Goal: Transaction & Acquisition: Purchase product/service

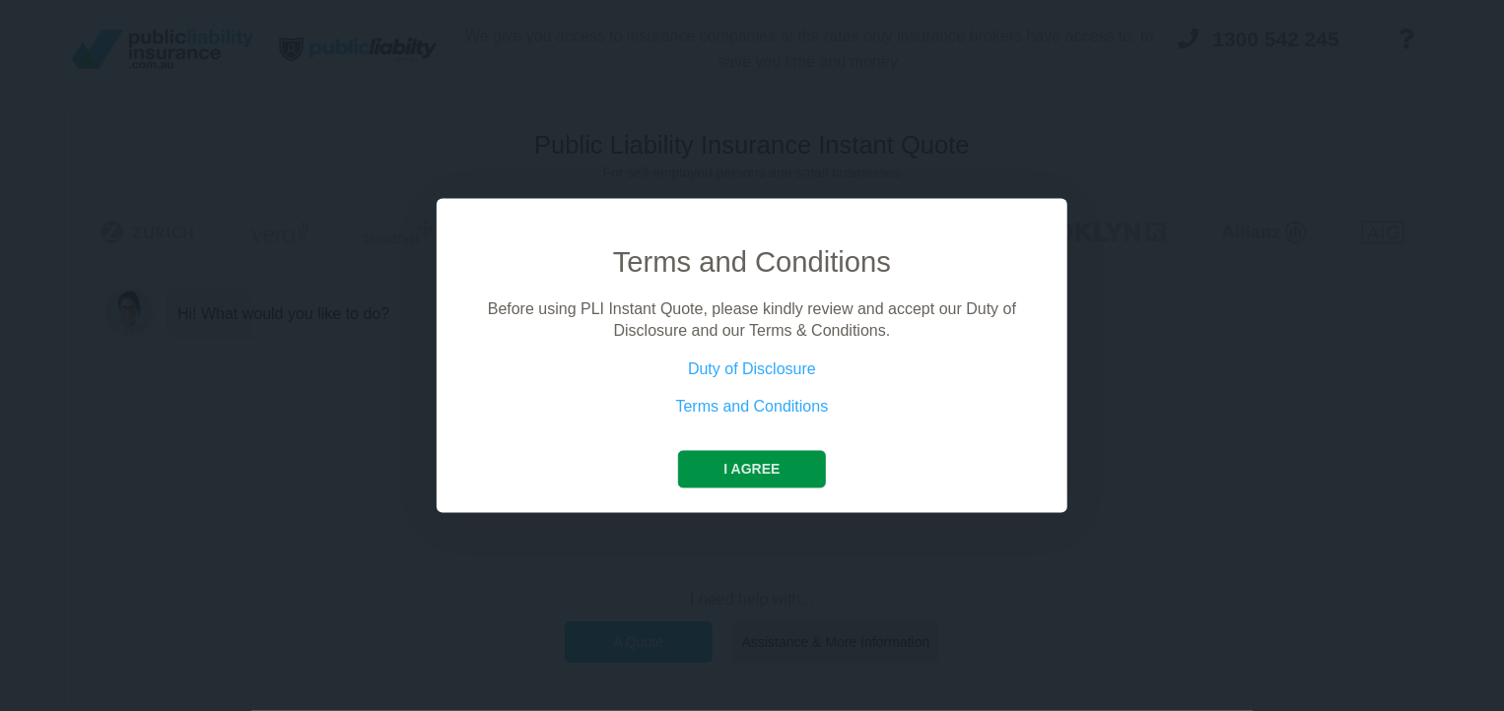
click at [767, 482] on button "I agree" at bounding box center [751, 468] width 147 height 37
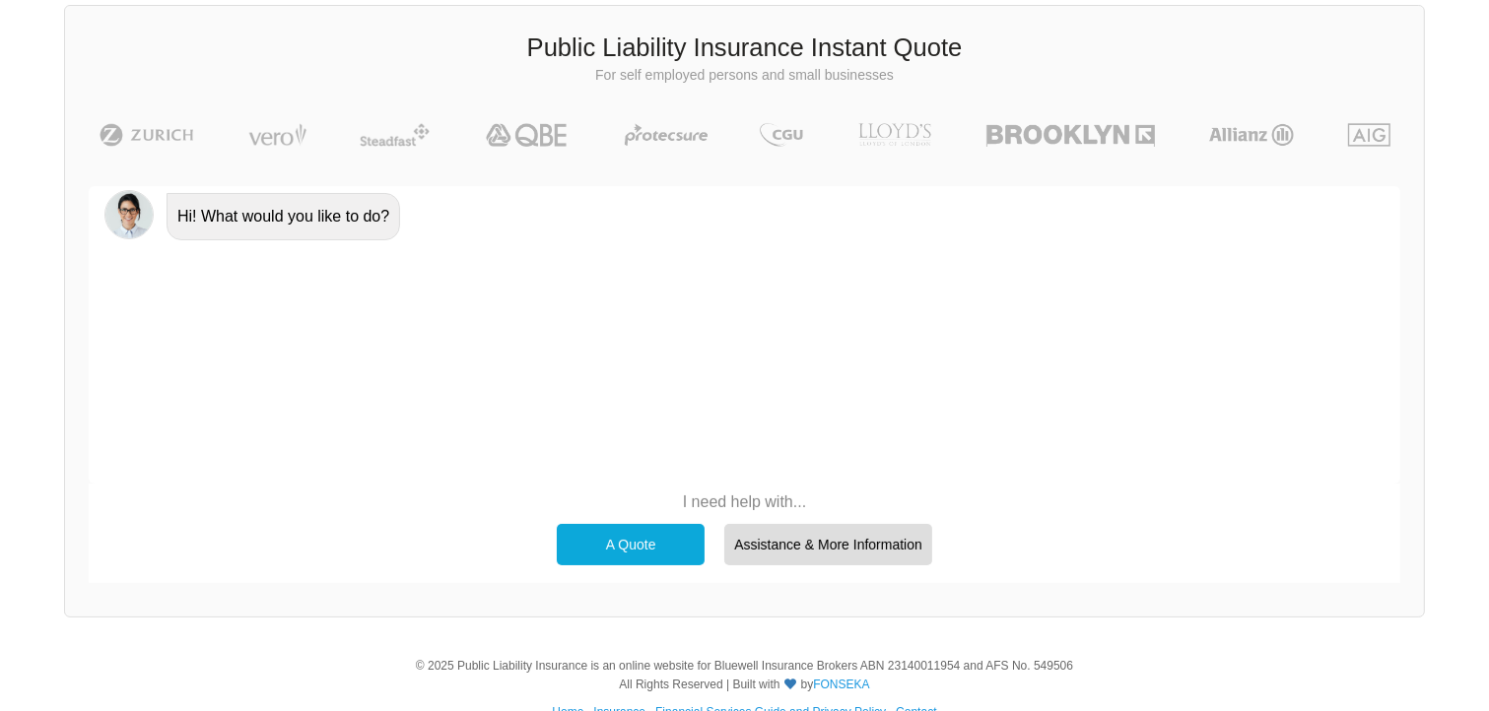
scroll to position [168, 0]
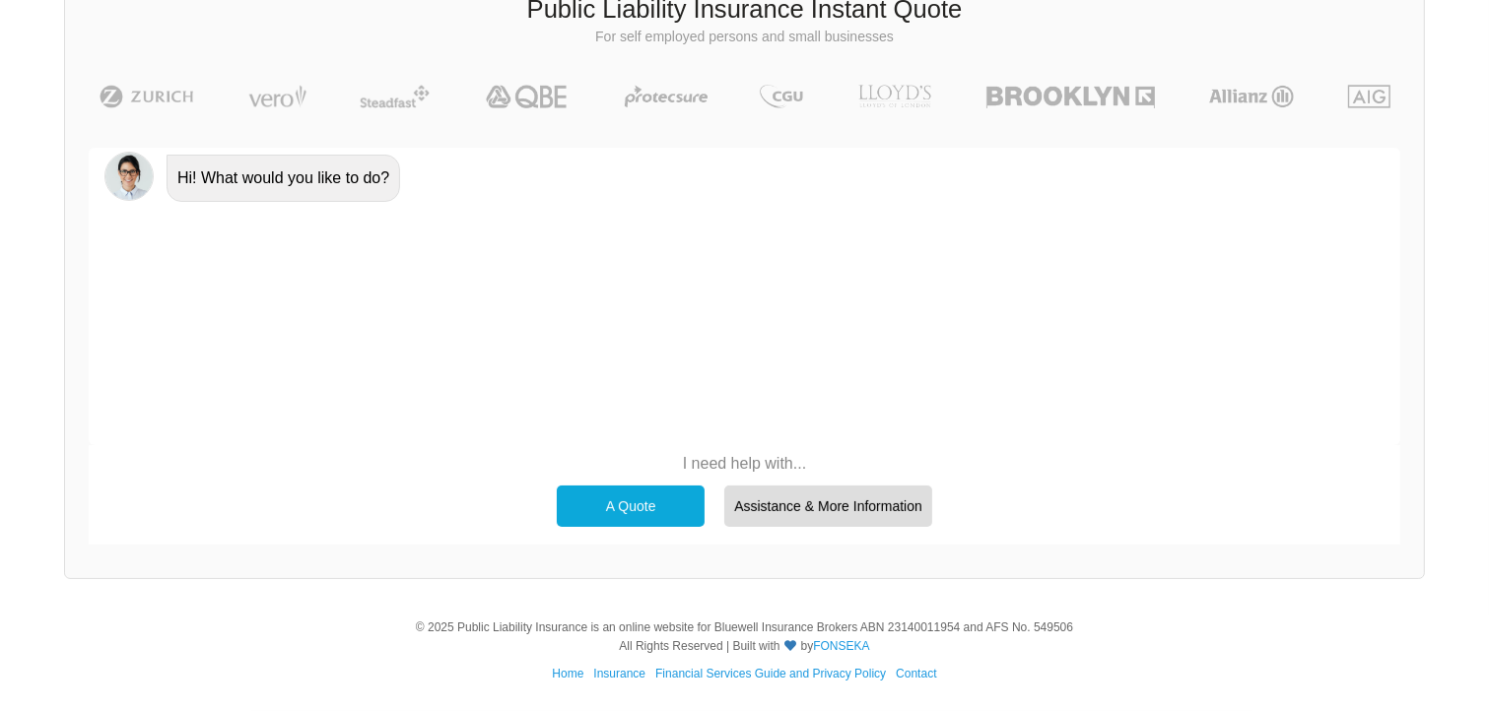
click at [633, 490] on div "A Quote" at bounding box center [631, 506] width 148 height 41
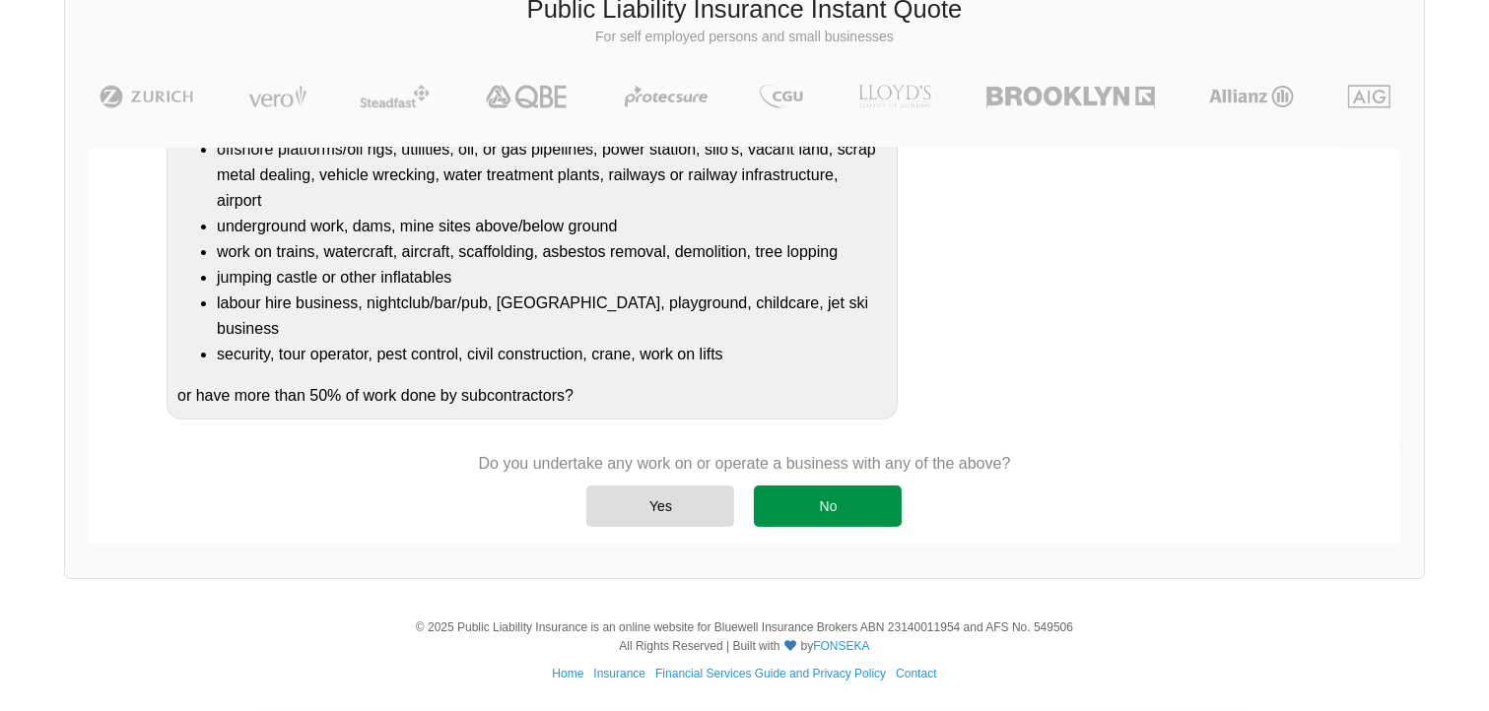
click at [828, 502] on div "No" at bounding box center [828, 506] width 148 height 41
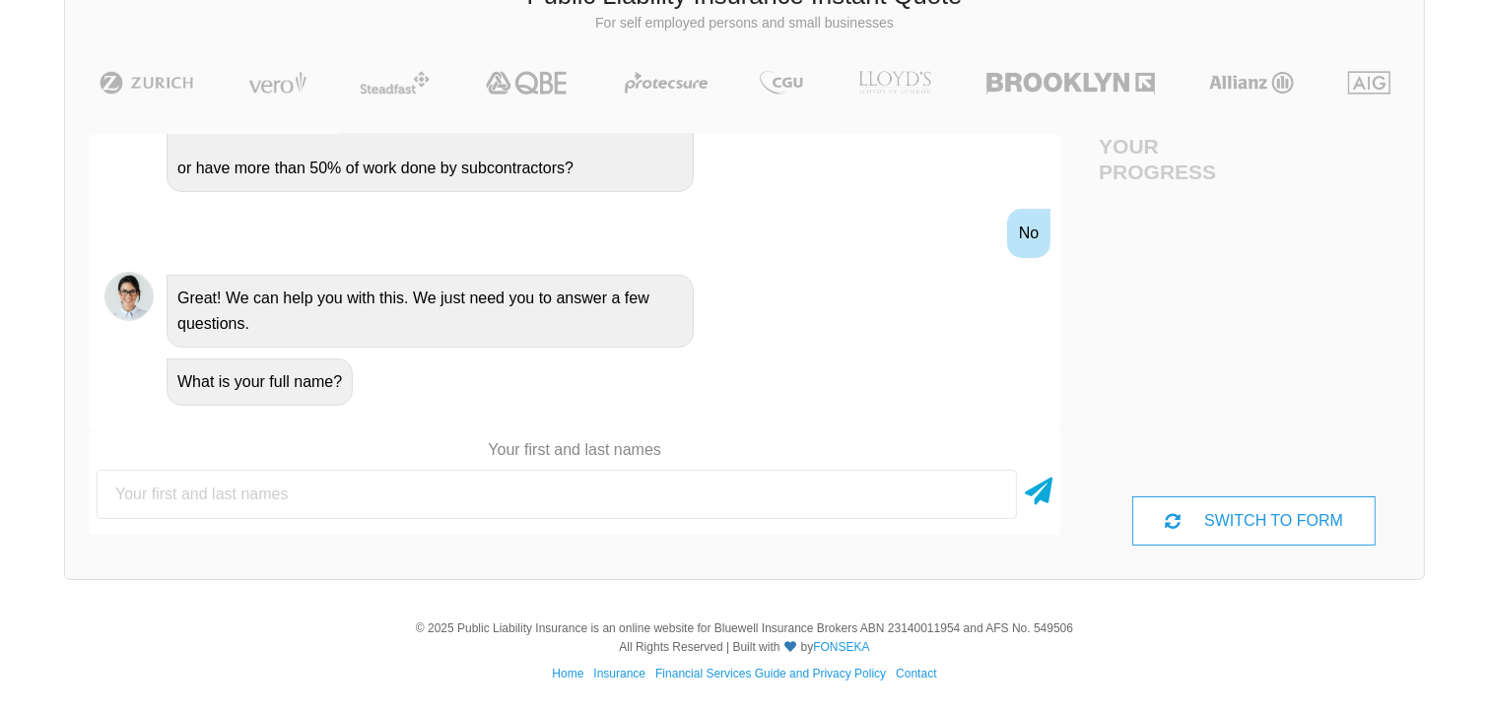
scroll to position [177, 0]
click at [1240, 511] on div "SWITCH TO FORM" at bounding box center [1253, 521] width 242 height 49
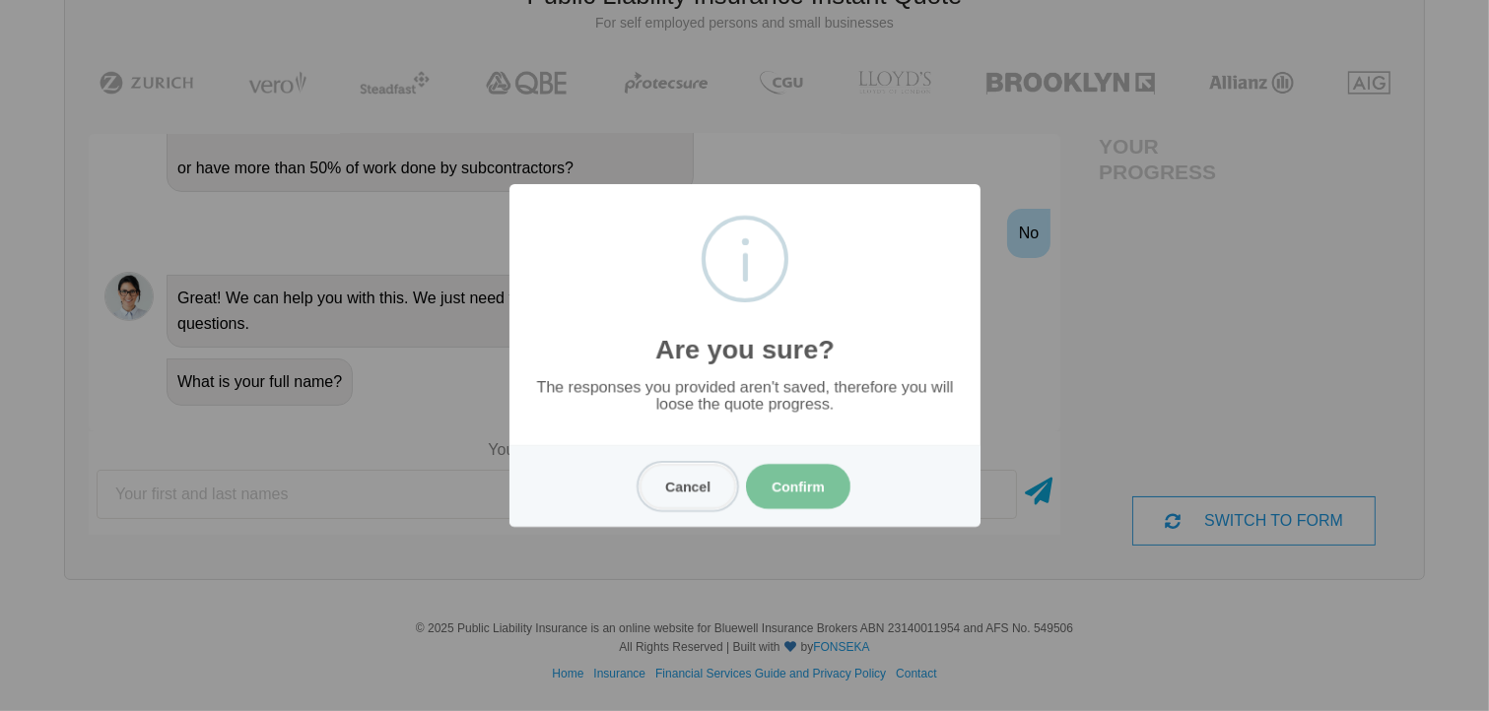
click at [689, 483] on button "Cancel" at bounding box center [687, 486] width 97 height 45
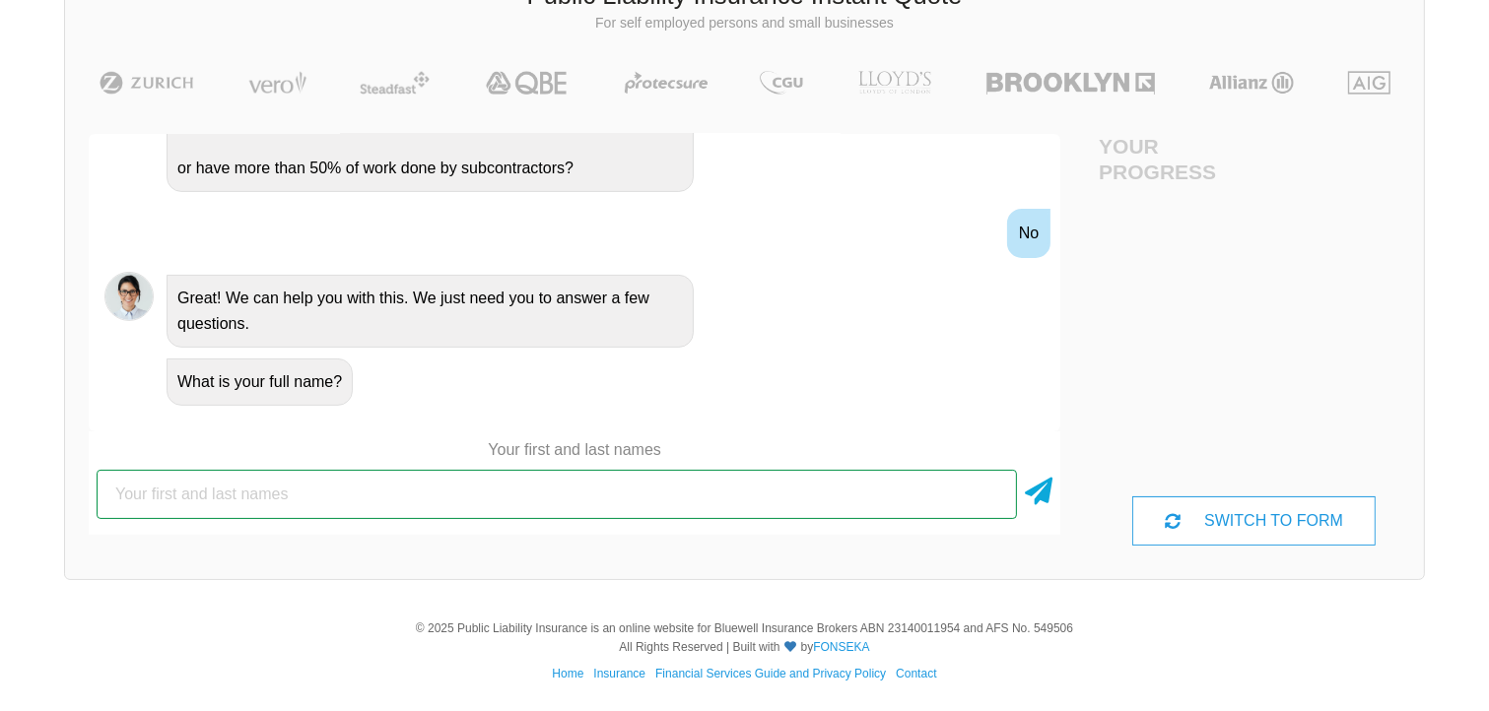
click at [478, 495] on input "text" at bounding box center [557, 494] width 920 height 49
type input "[PERSON_NAME]"
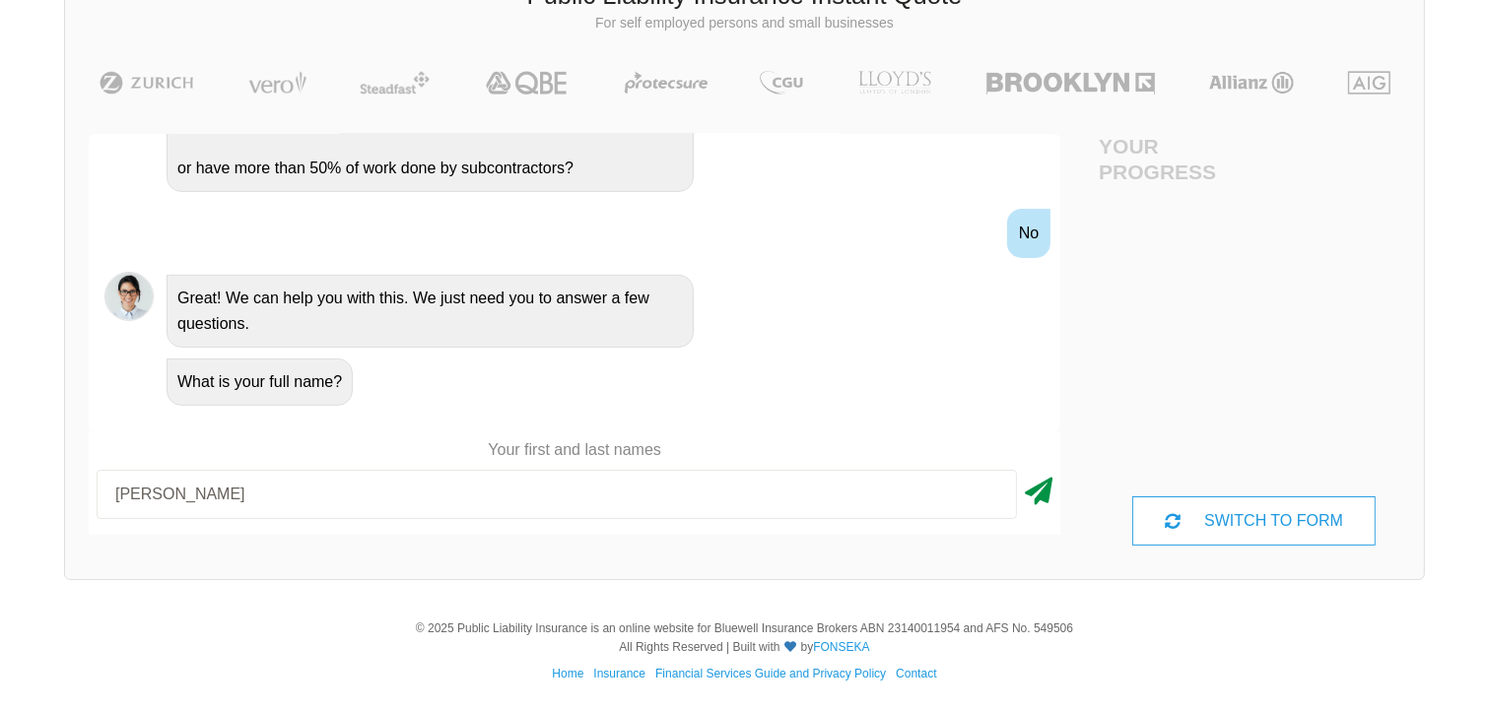
click at [1025, 488] on icon at bounding box center [1039, 487] width 28 height 35
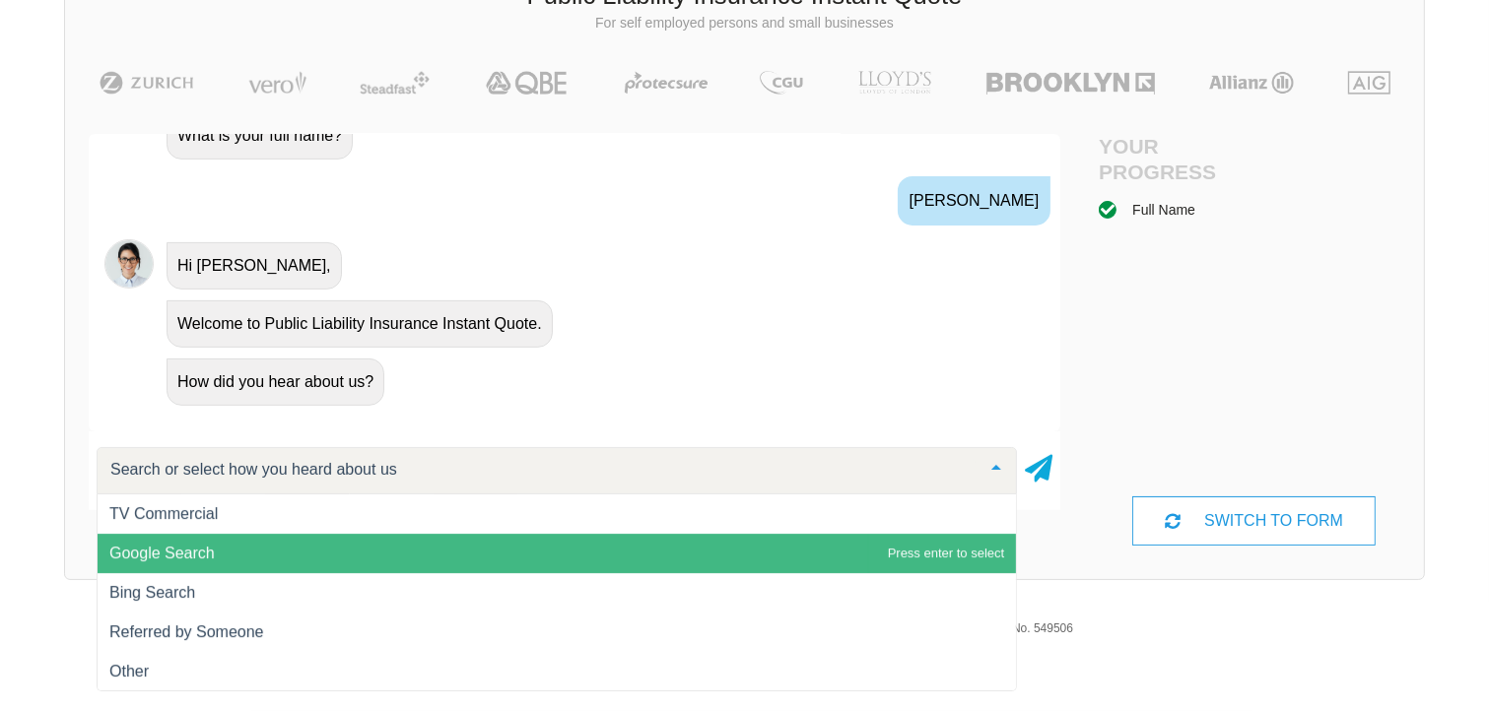
click at [215, 545] on span "Google Search" at bounding box center [161, 553] width 105 height 17
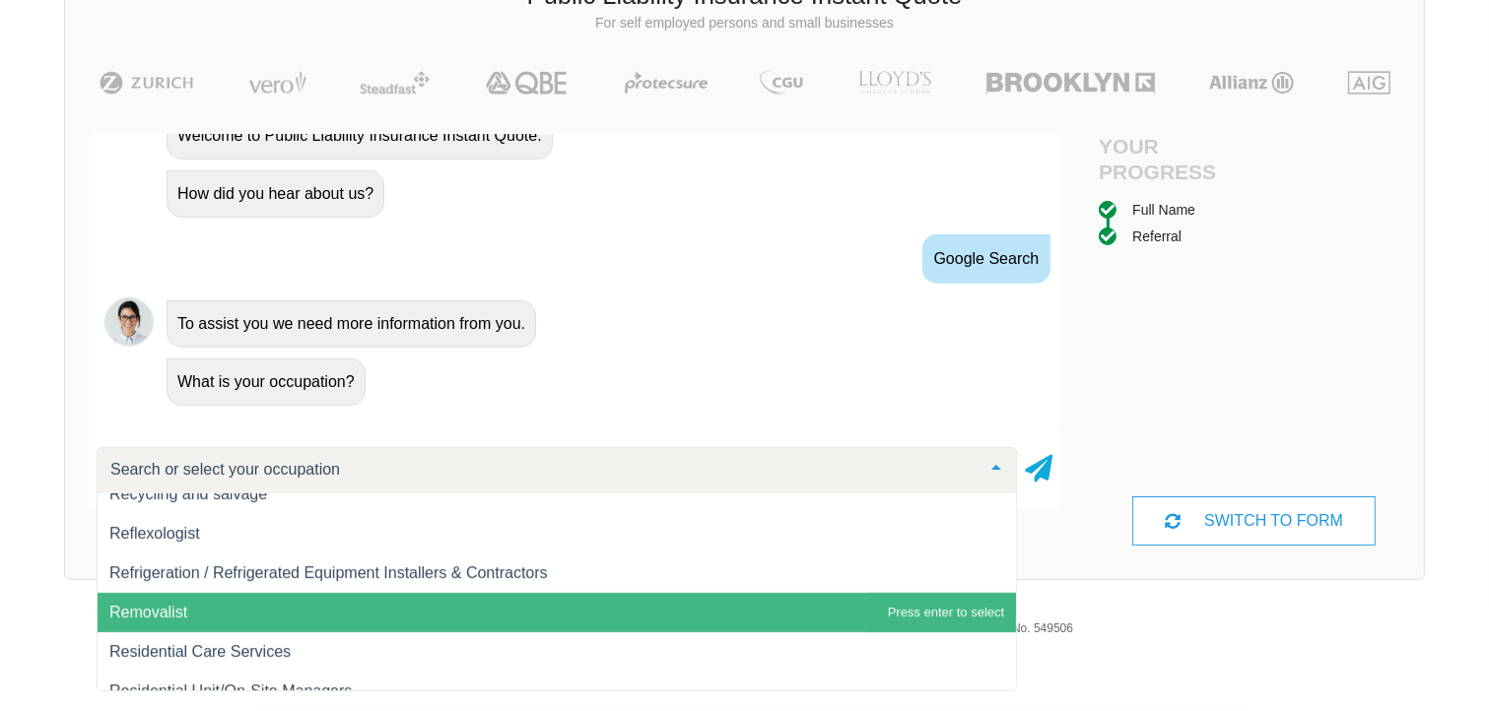
scroll to position [23057, 0]
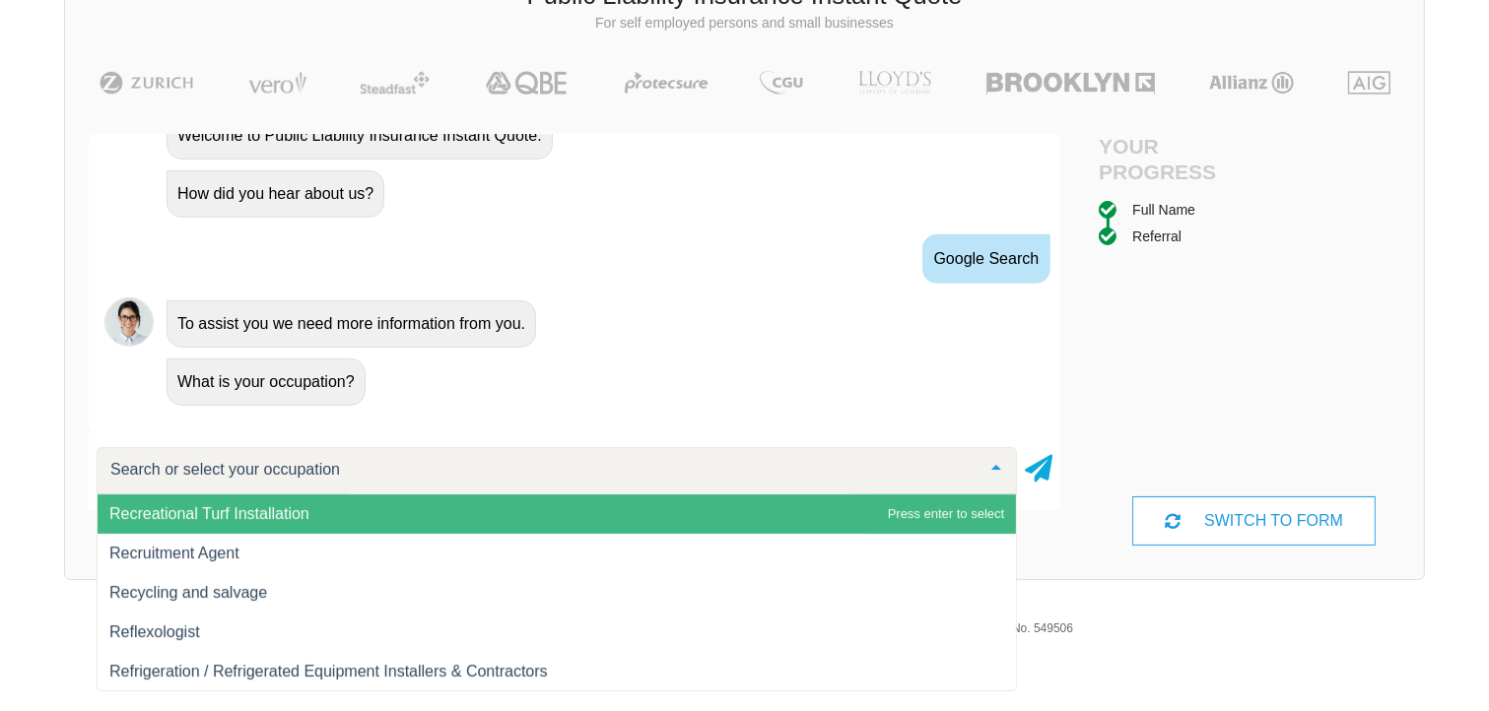
click at [477, 460] on input "text" at bounding box center [540, 470] width 871 height 20
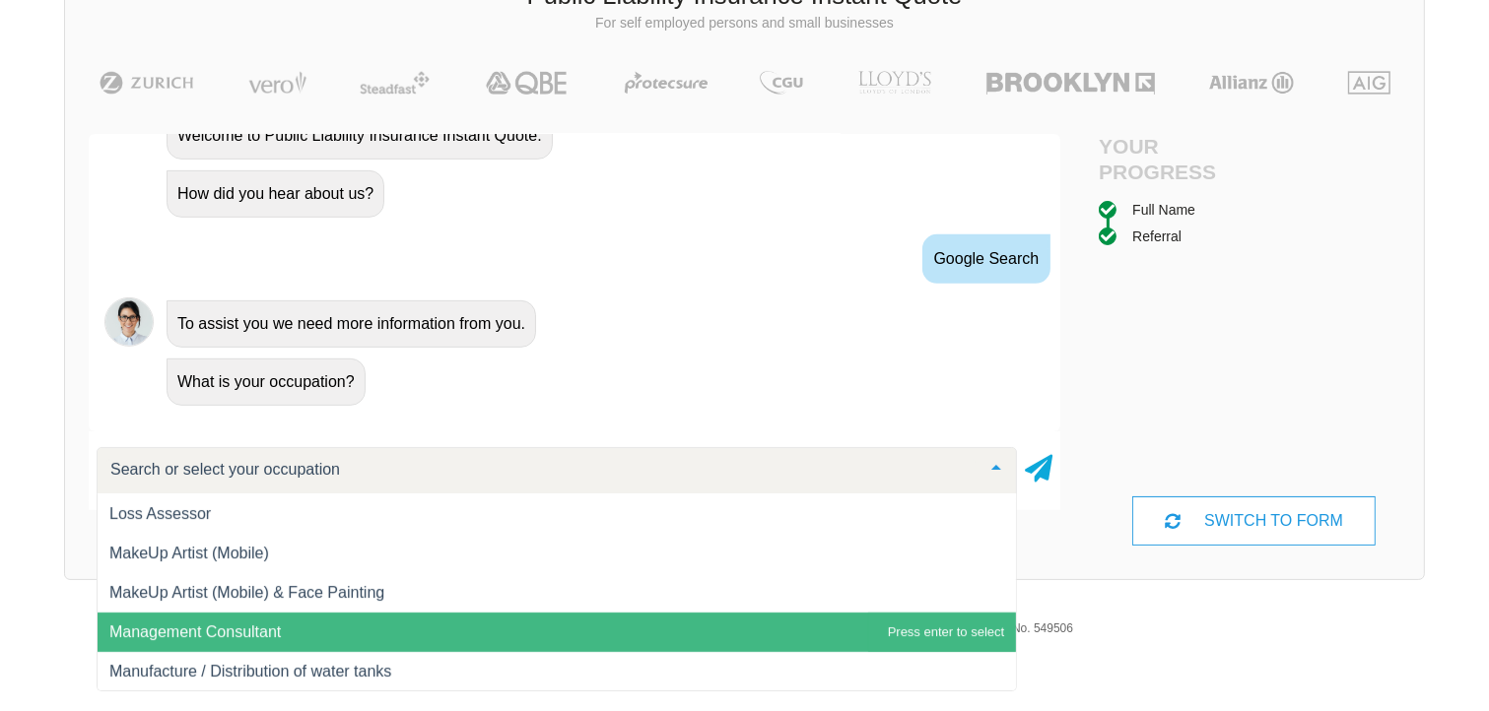
scroll to position [15864, 0]
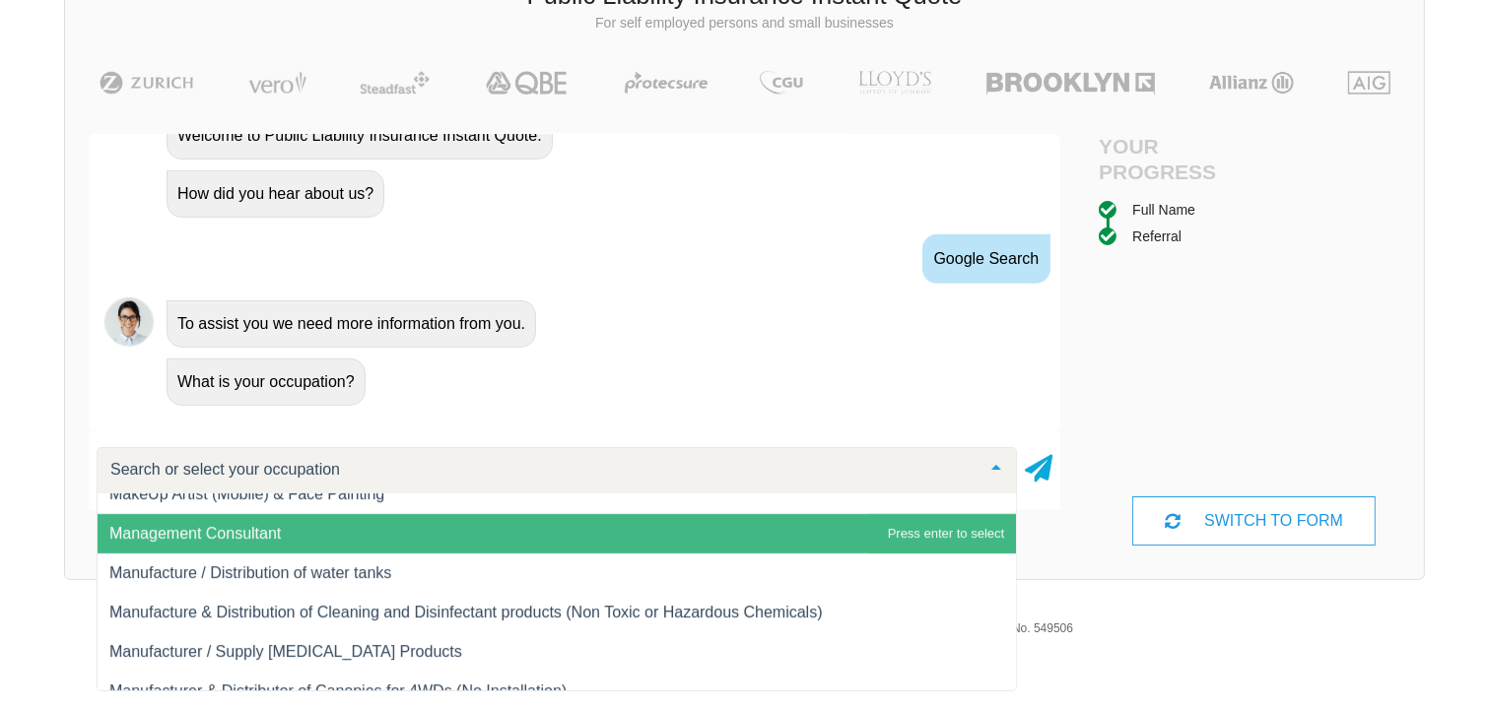
click at [325, 532] on span "Management Consultant" at bounding box center [557, 533] width 918 height 39
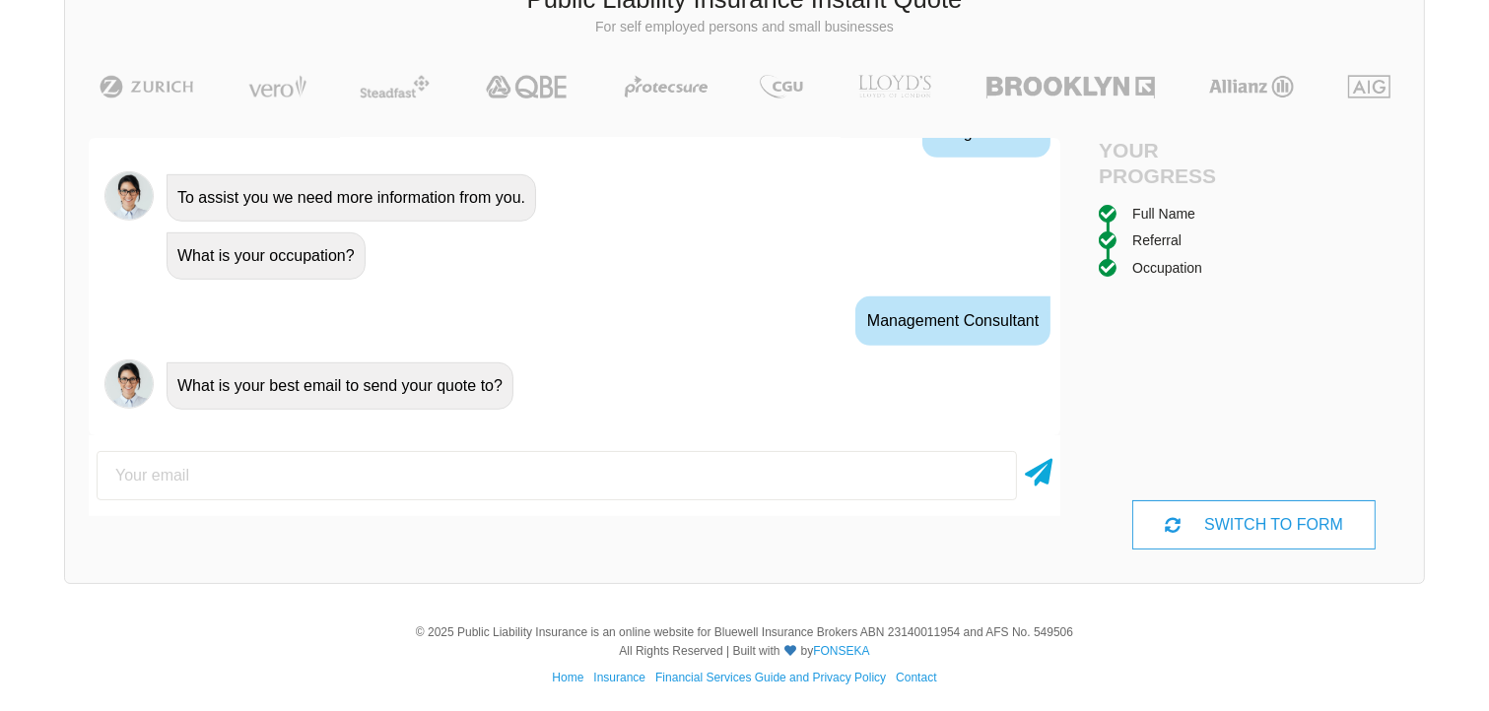
scroll to position [1145, 0]
click at [356, 501] on input "email" at bounding box center [557, 475] width 920 height 49
type input "[EMAIL_ADDRESS][DOMAIN_NAME]"
click at [1026, 487] on icon at bounding box center [1039, 468] width 28 height 35
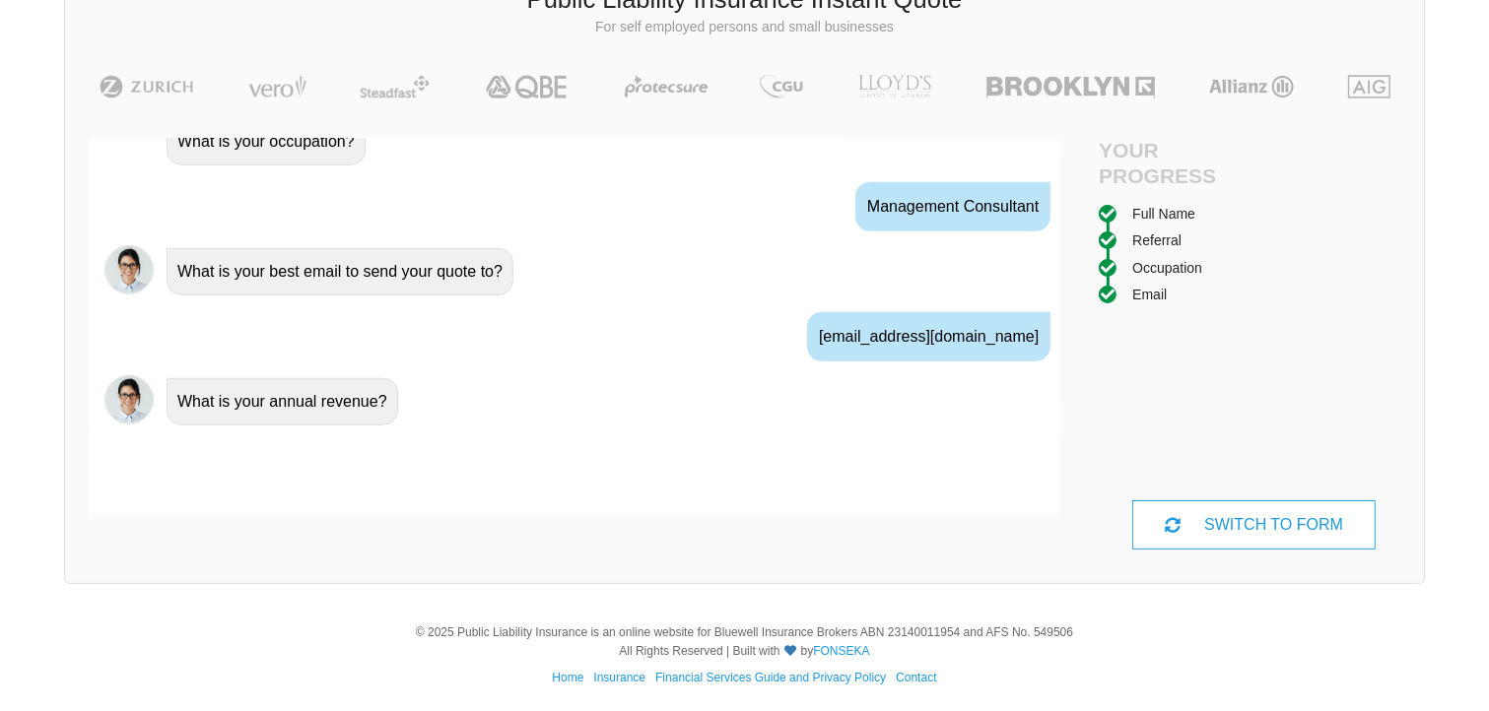
scroll to position [1276, 0]
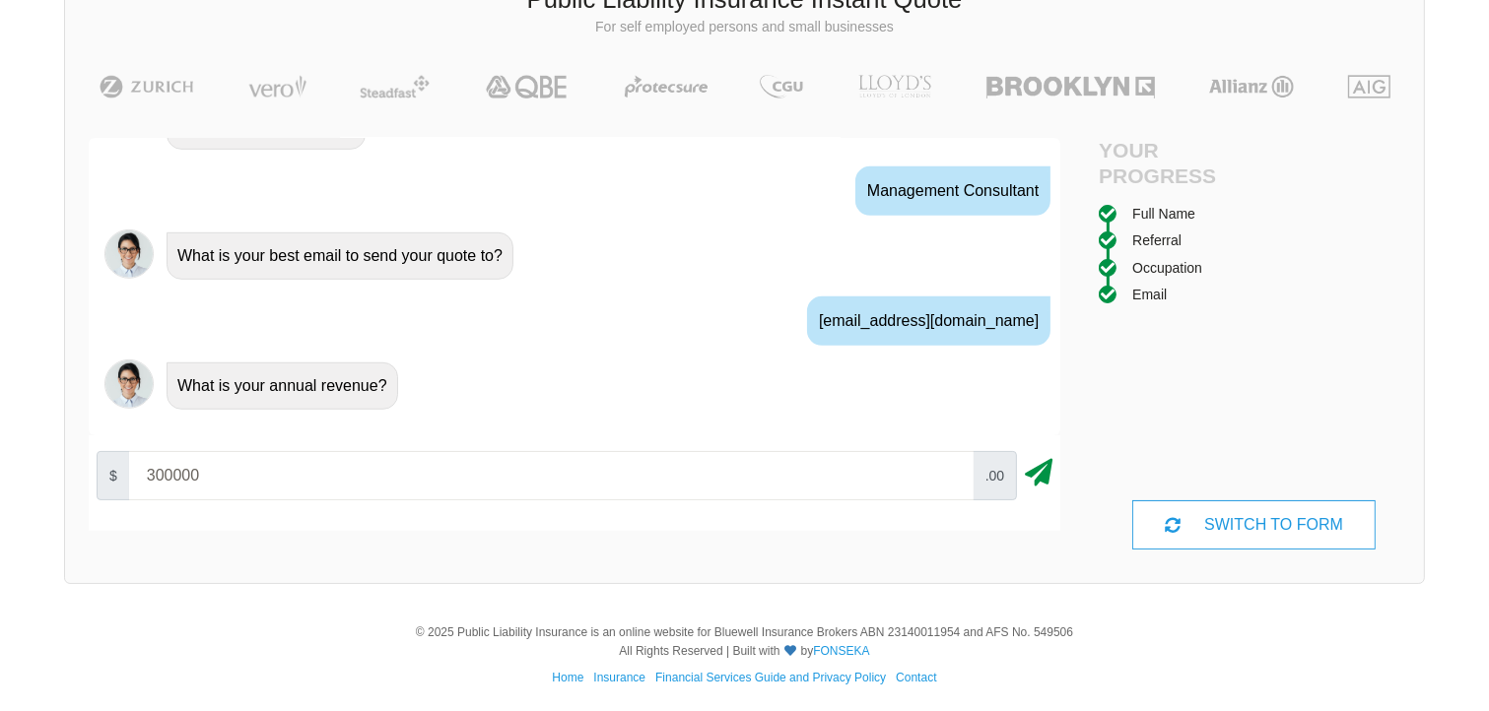
type input "300000"
click at [1025, 487] on icon at bounding box center [1039, 468] width 28 height 35
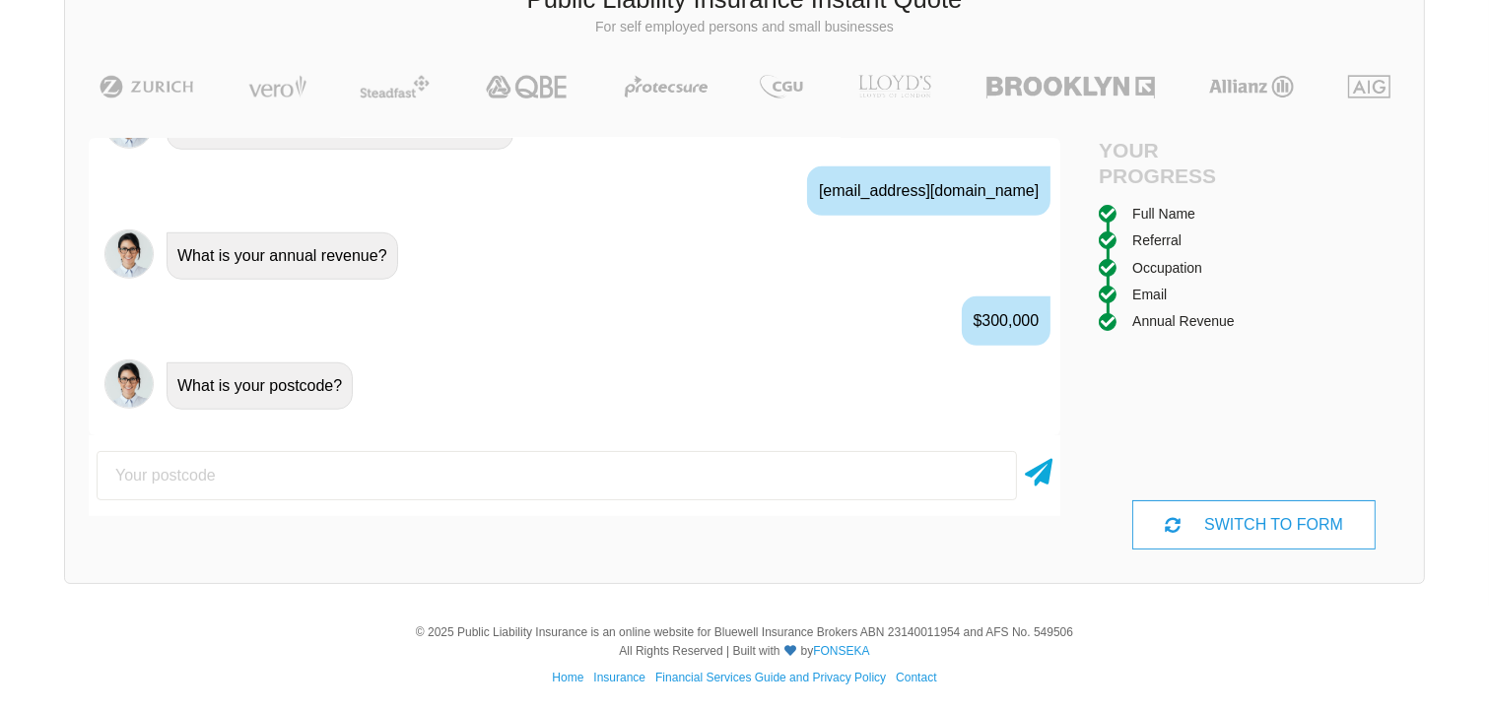
scroll to position [1407, 0]
click at [445, 501] on input "number" at bounding box center [557, 475] width 920 height 49
type input "3931"
click at [1025, 487] on icon at bounding box center [1039, 468] width 28 height 35
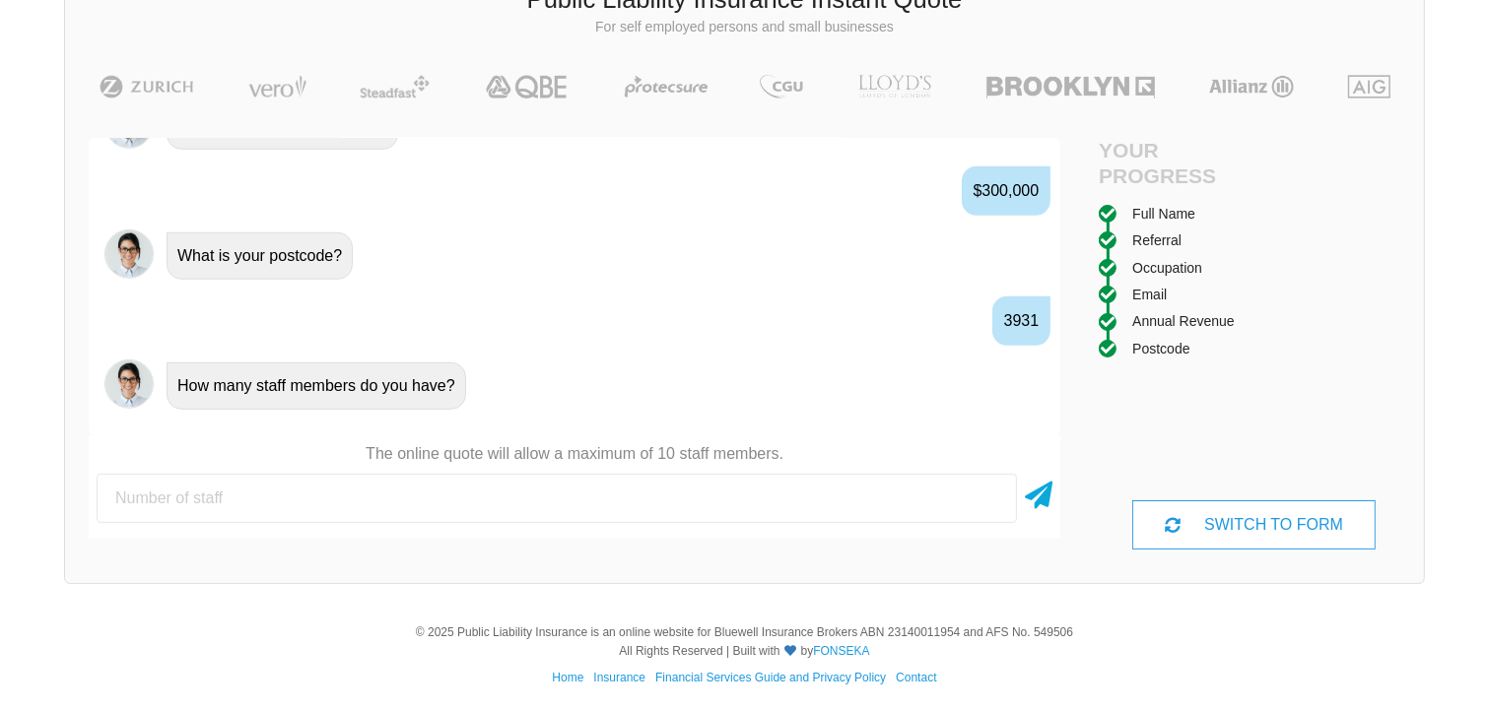
scroll to position [1537, 0]
click at [674, 523] on input "number" at bounding box center [557, 498] width 920 height 49
type input "0"
click at [1025, 509] on icon at bounding box center [1039, 491] width 28 height 35
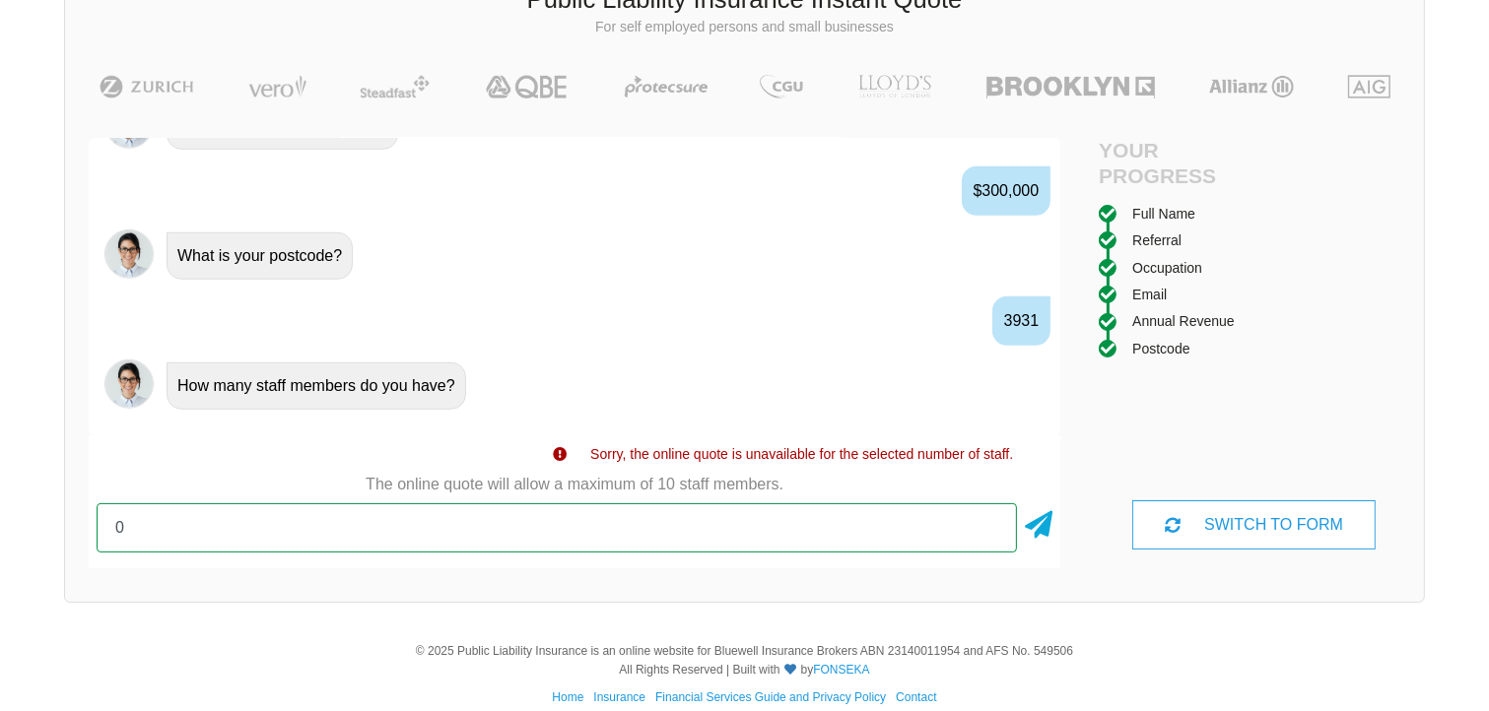
click at [156, 543] on input "0" at bounding box center [557, 528] width 920 height 49
type input "1"
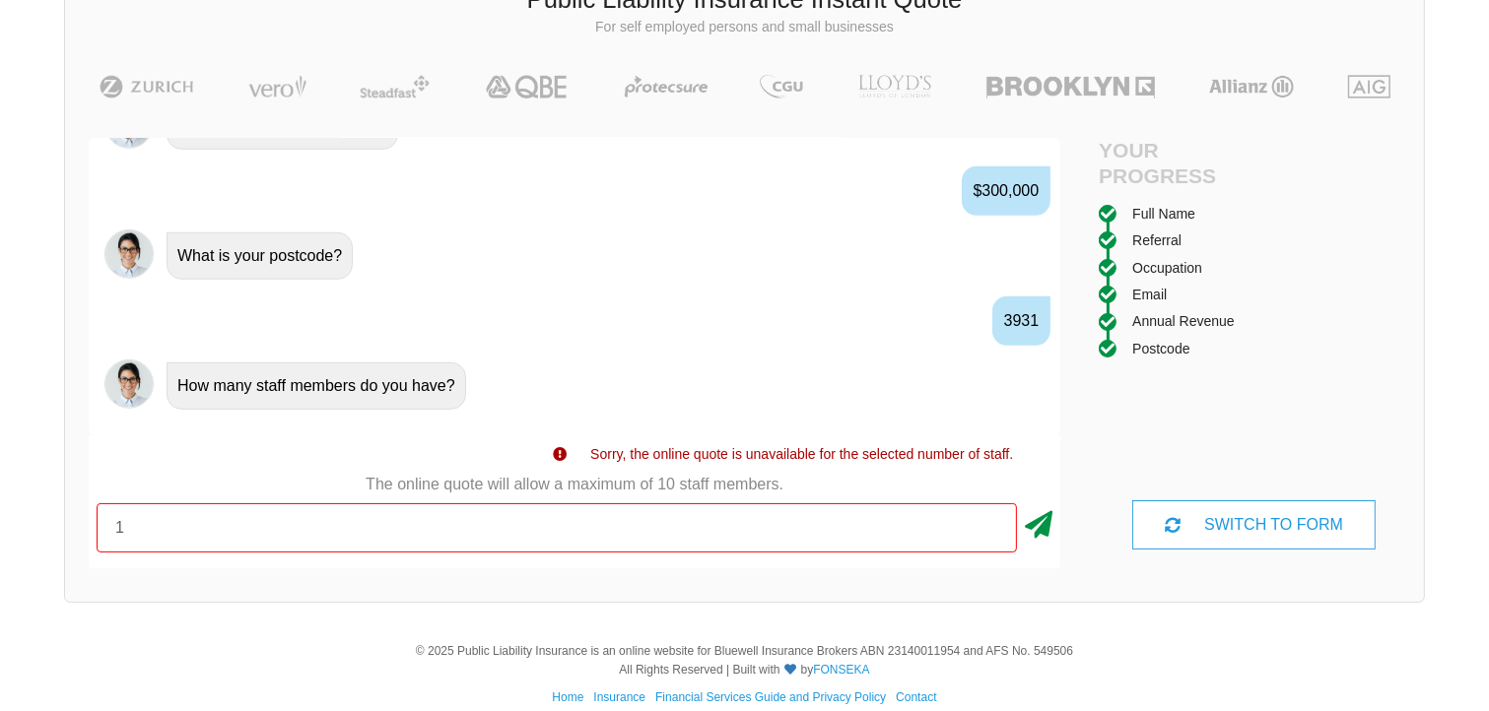
click at [1028, 539] on icon at bounding box center [1039, 521] width 28 height 35
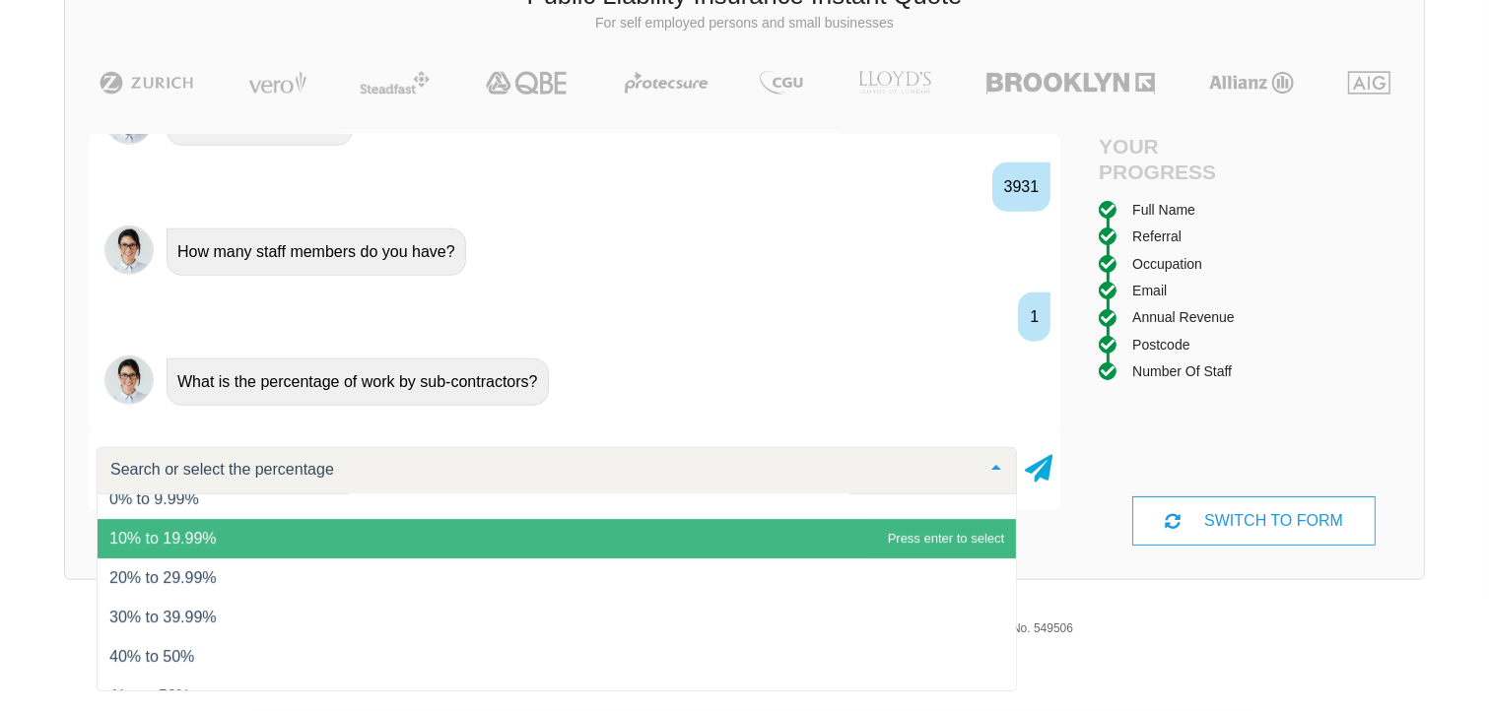
scroll to position [79, 0]
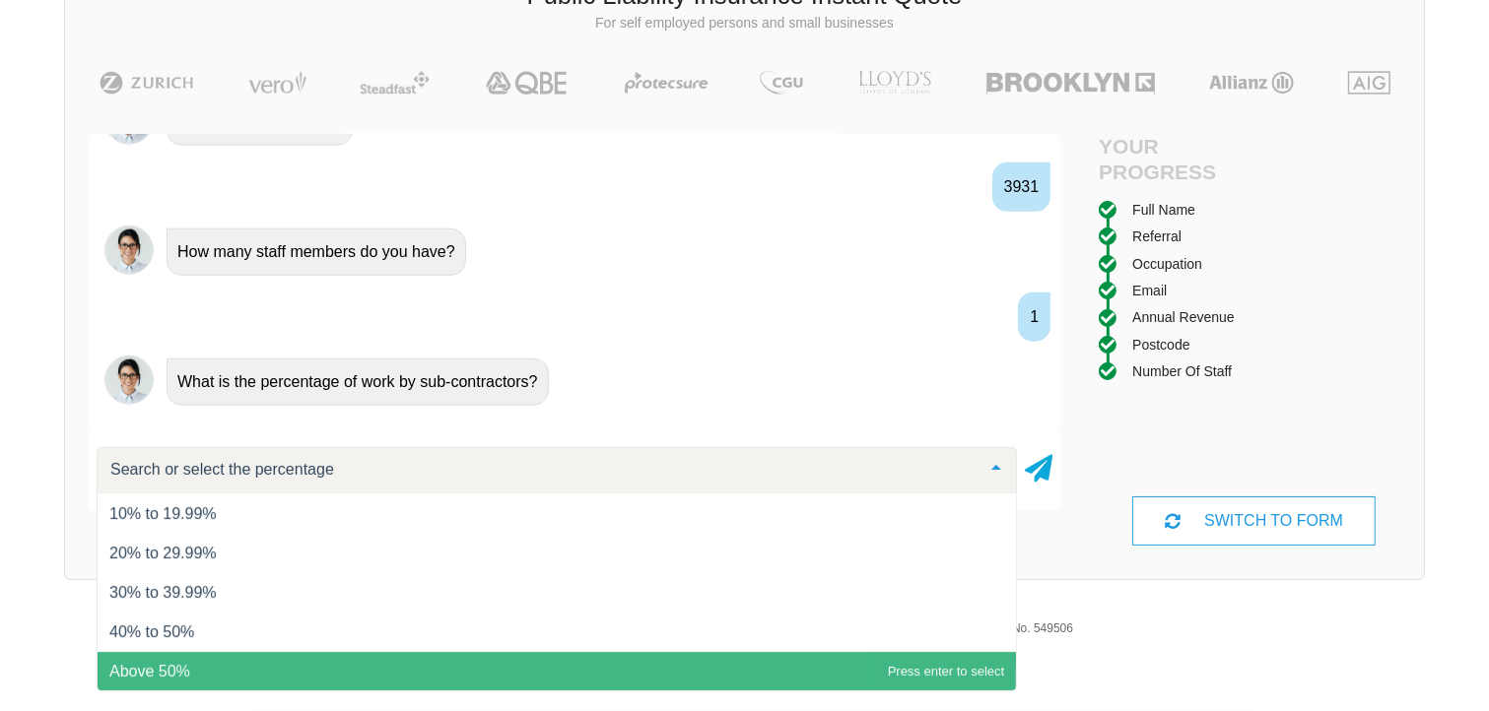
click at [190, 663] on span "Above 50%" at bounding box center [149, 671] width 81 height 17
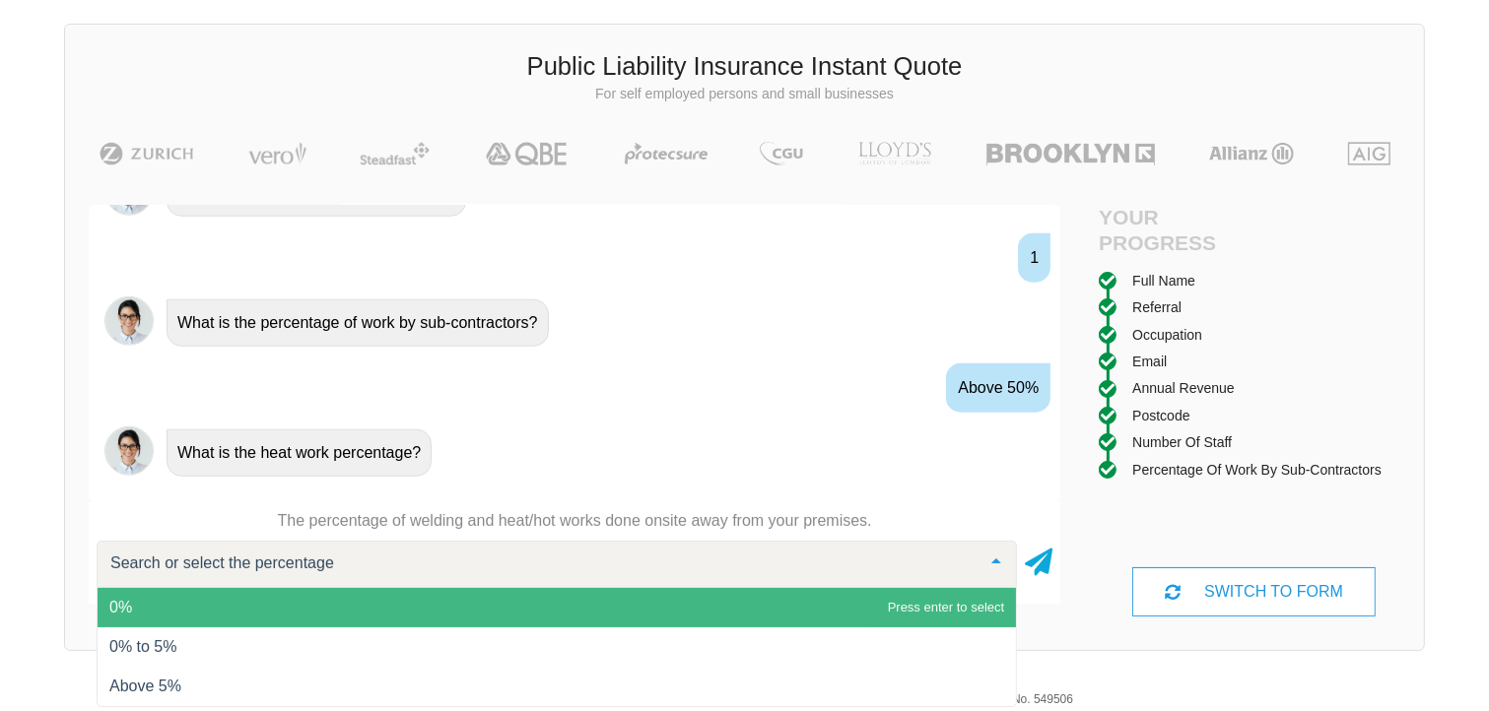
scroll to position [177, 0]
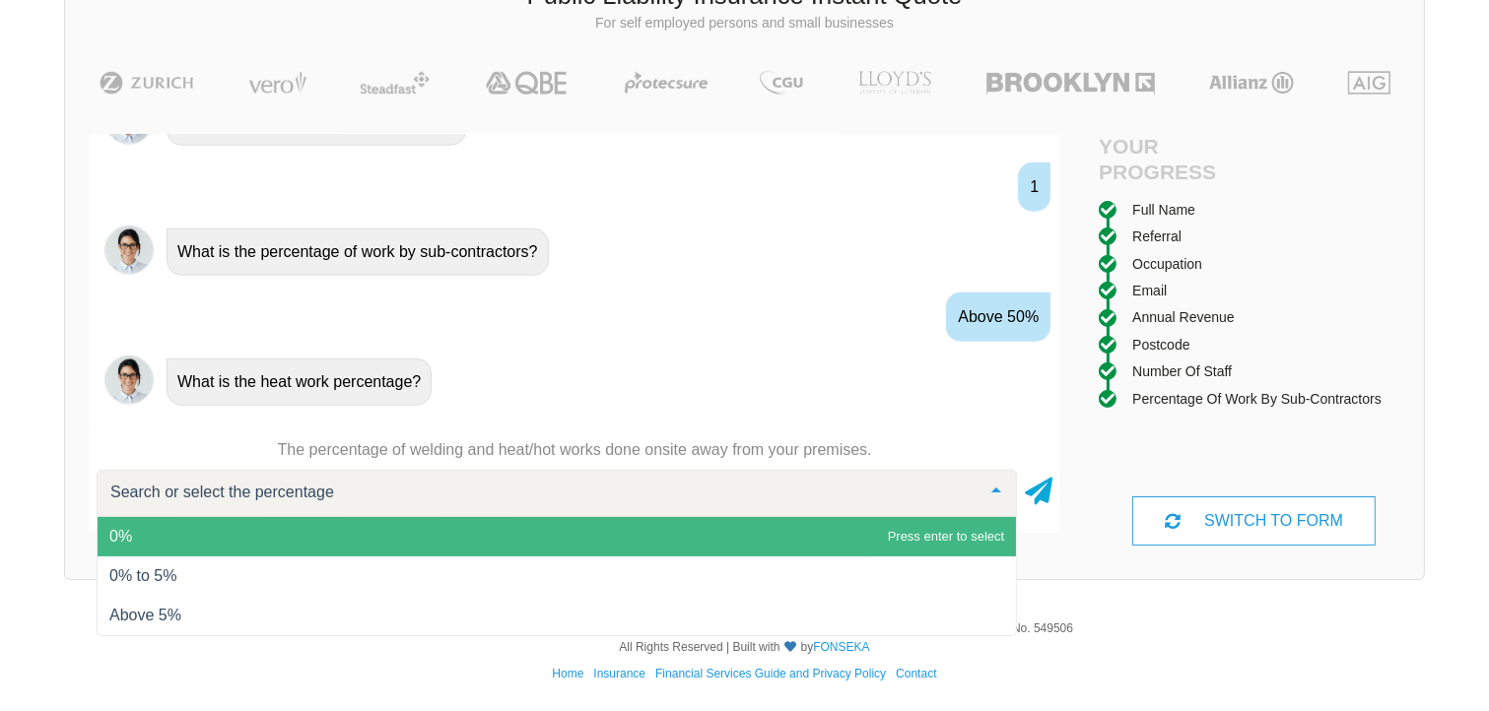
click at [715, 530] on span "0%" at bounding box center [557, 536] width 918 height 39
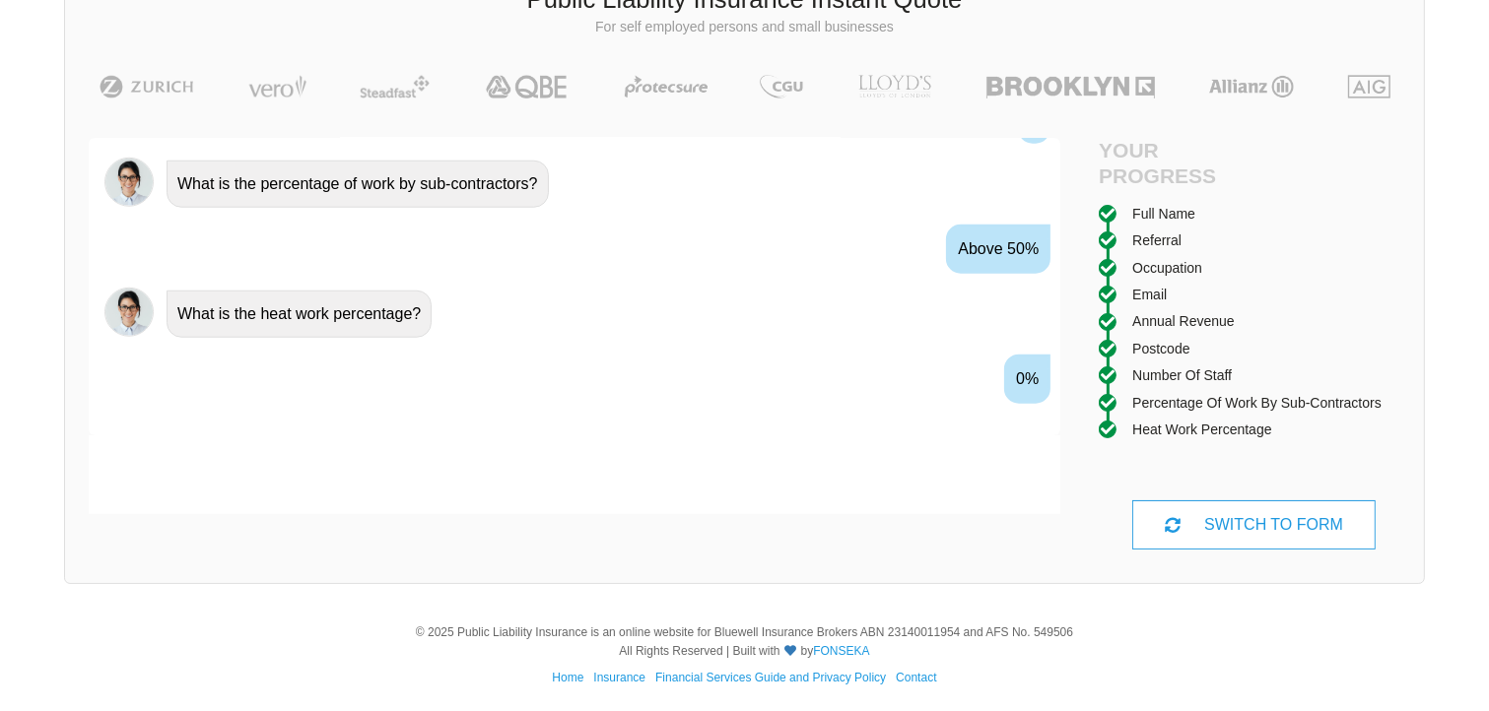
scroll to position [1930, 0]
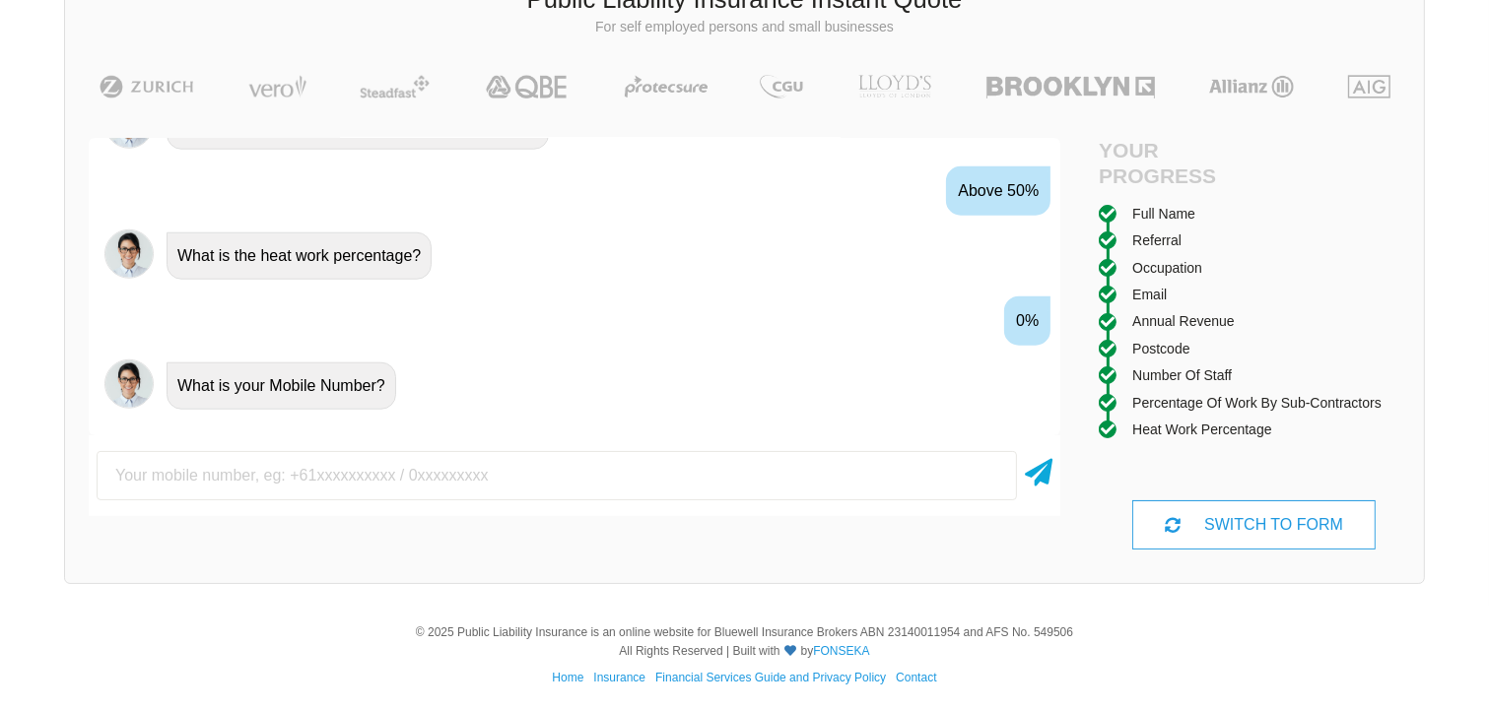
click at [677, 501] on input "text" at bounding box center [557, 475] width 920 height 49
type input "0417503321"
click at [1025, 487] on icon at bounding box center [1039, 468] width 28 height 35
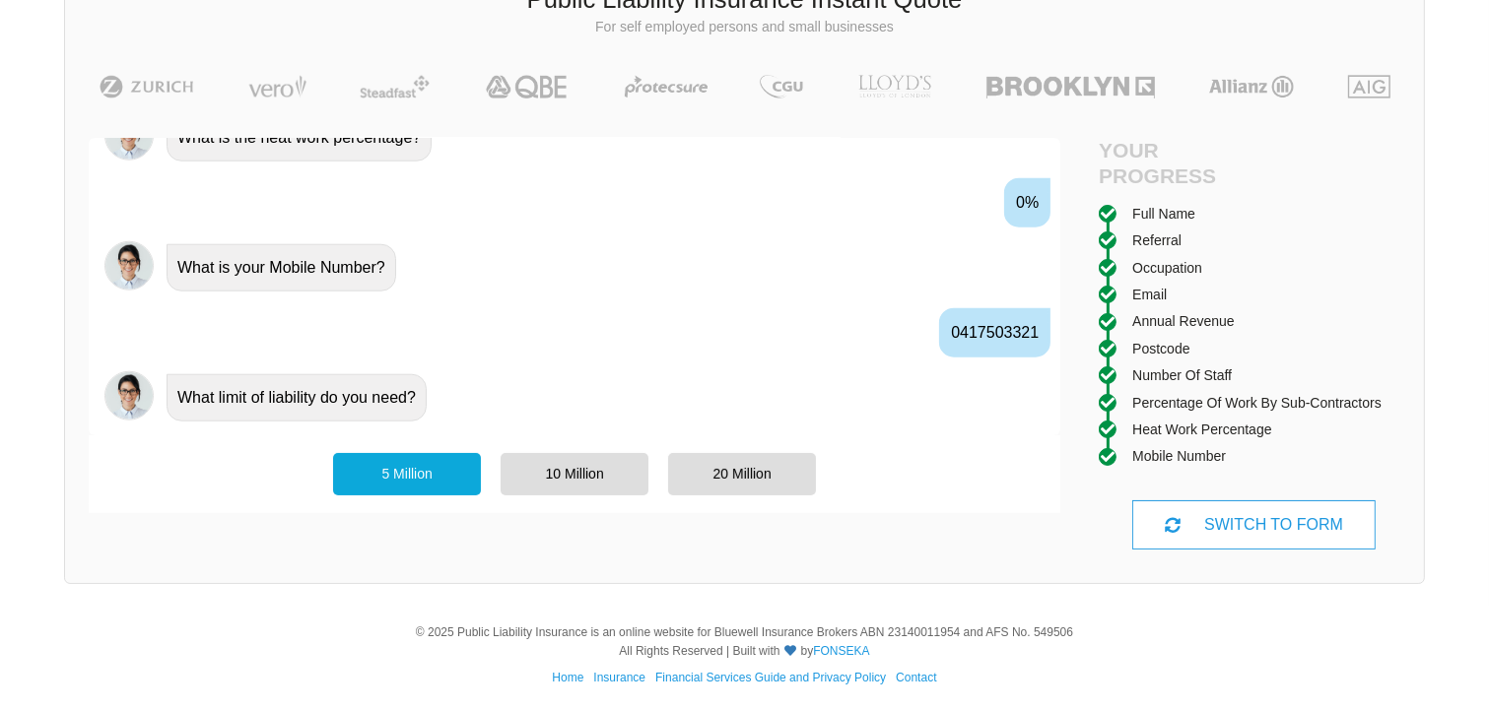
scroll to position [2061, 0]
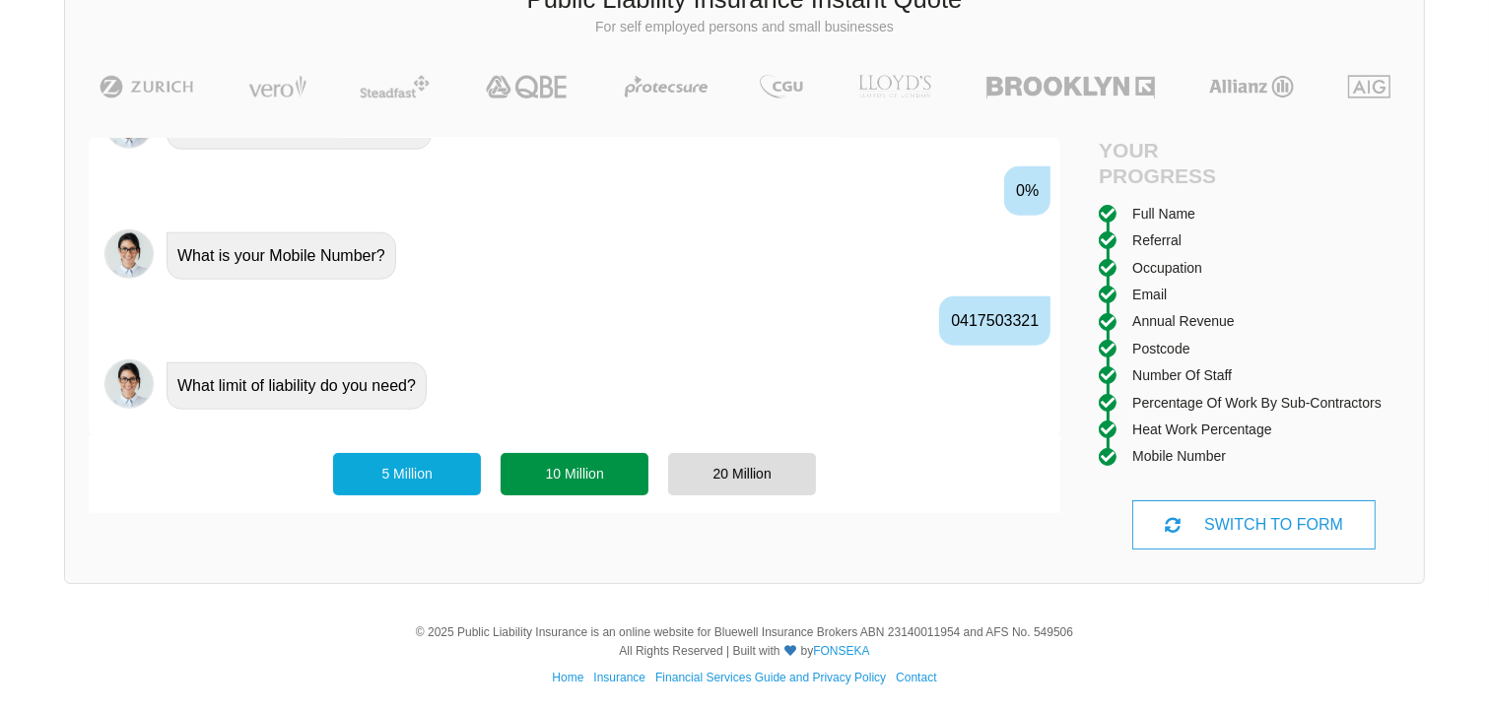
click at [577, 493] on div "10 Million" at bounding box center [575, 473] width 148 height 41
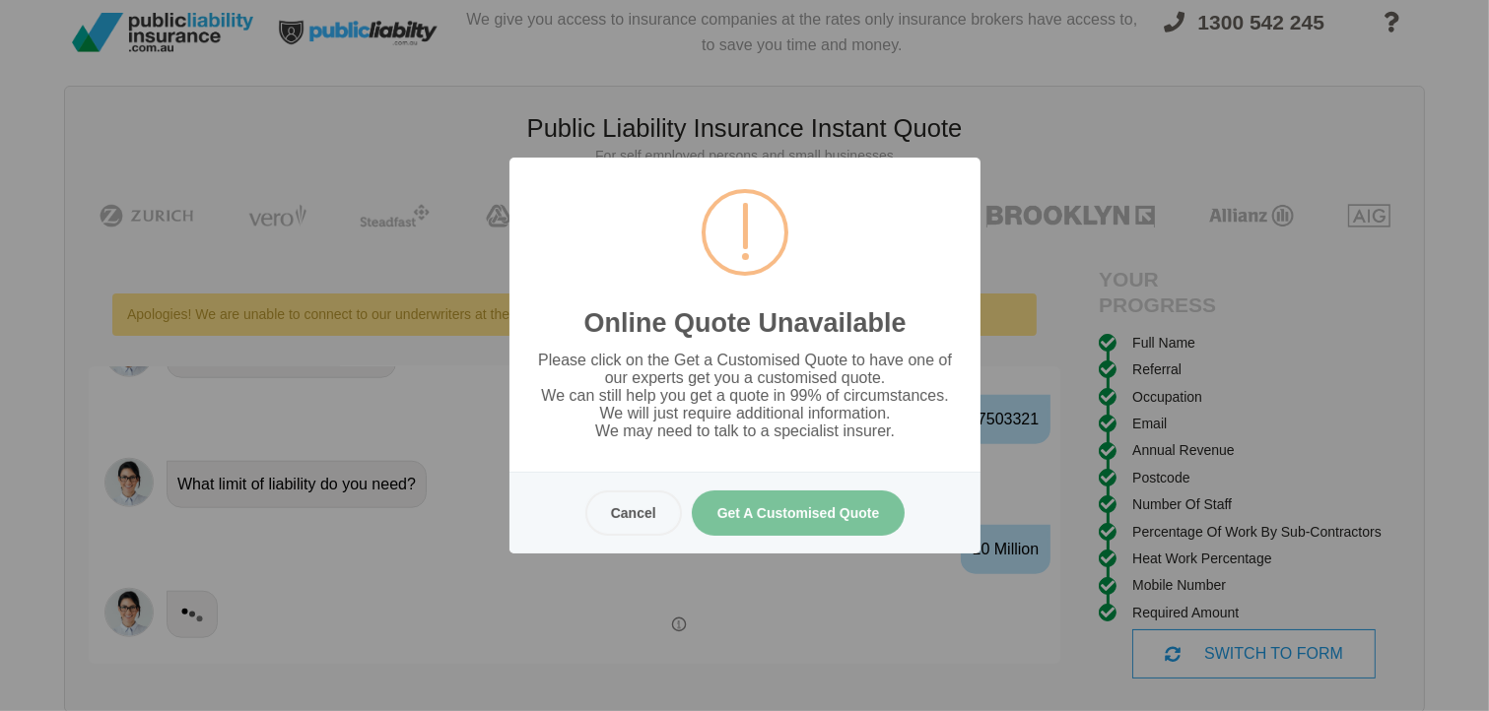
scroll to position [0, 0]
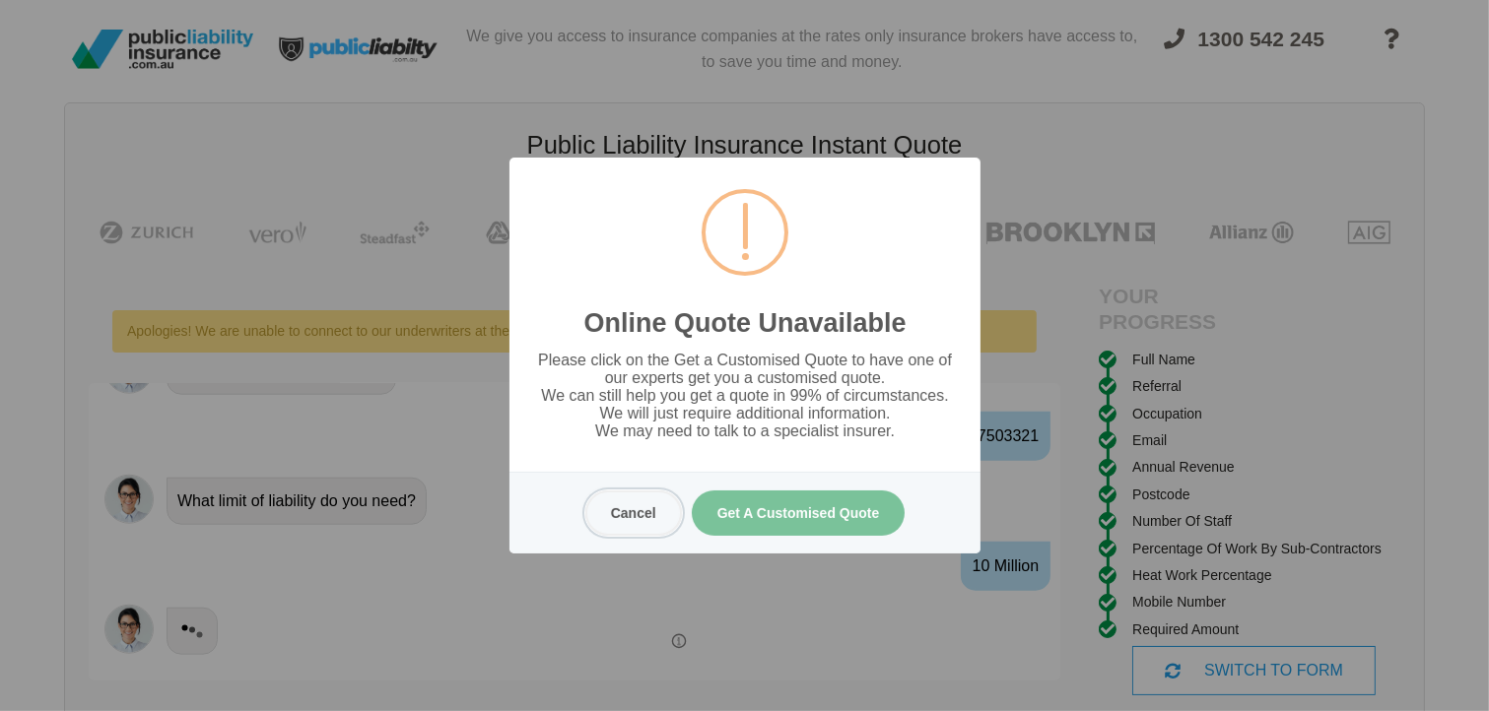
click at [623, 513] on button "Cancel" at bounding box center [632, 513] width 97 height 45
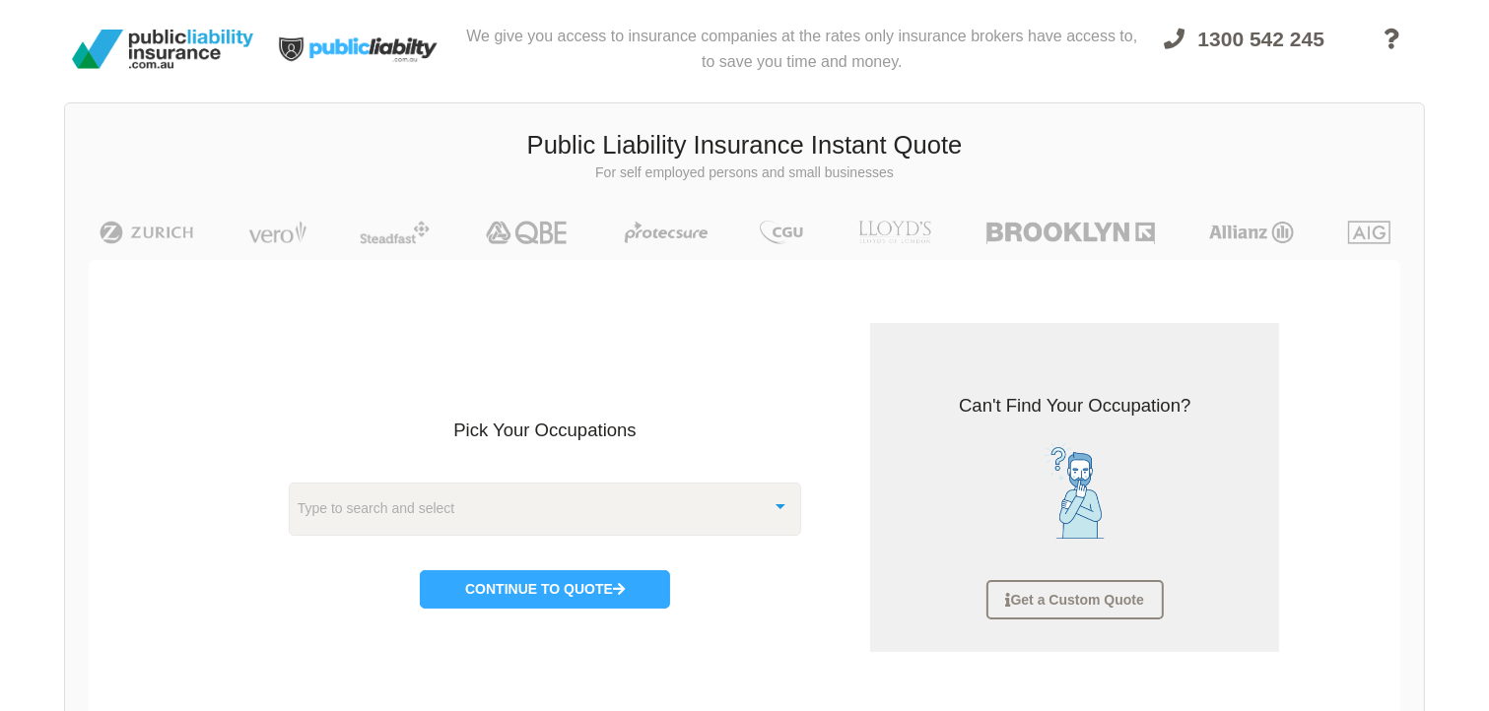
scroll to position [49, 0]
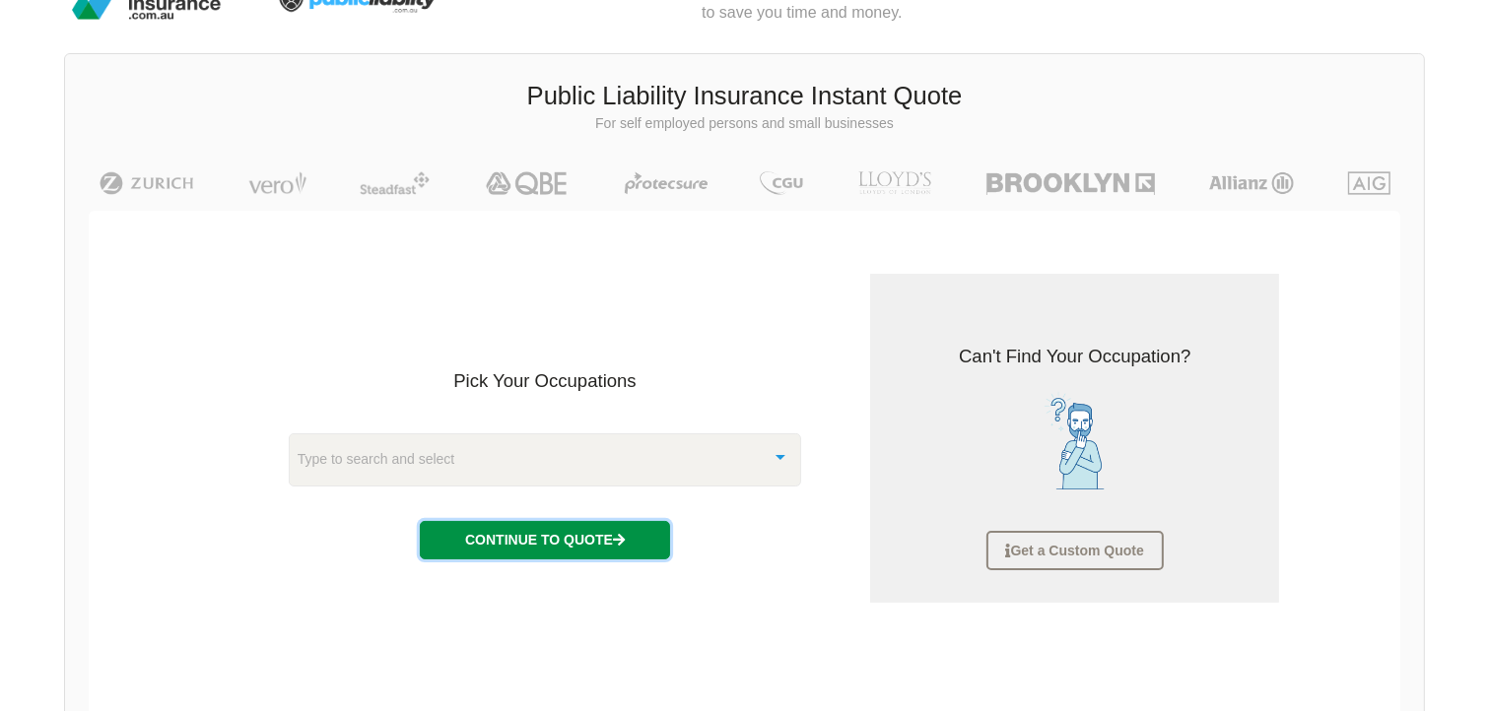
click at [625, 547] on icon "button" at bounding box center [619, 540] width 12 height 14
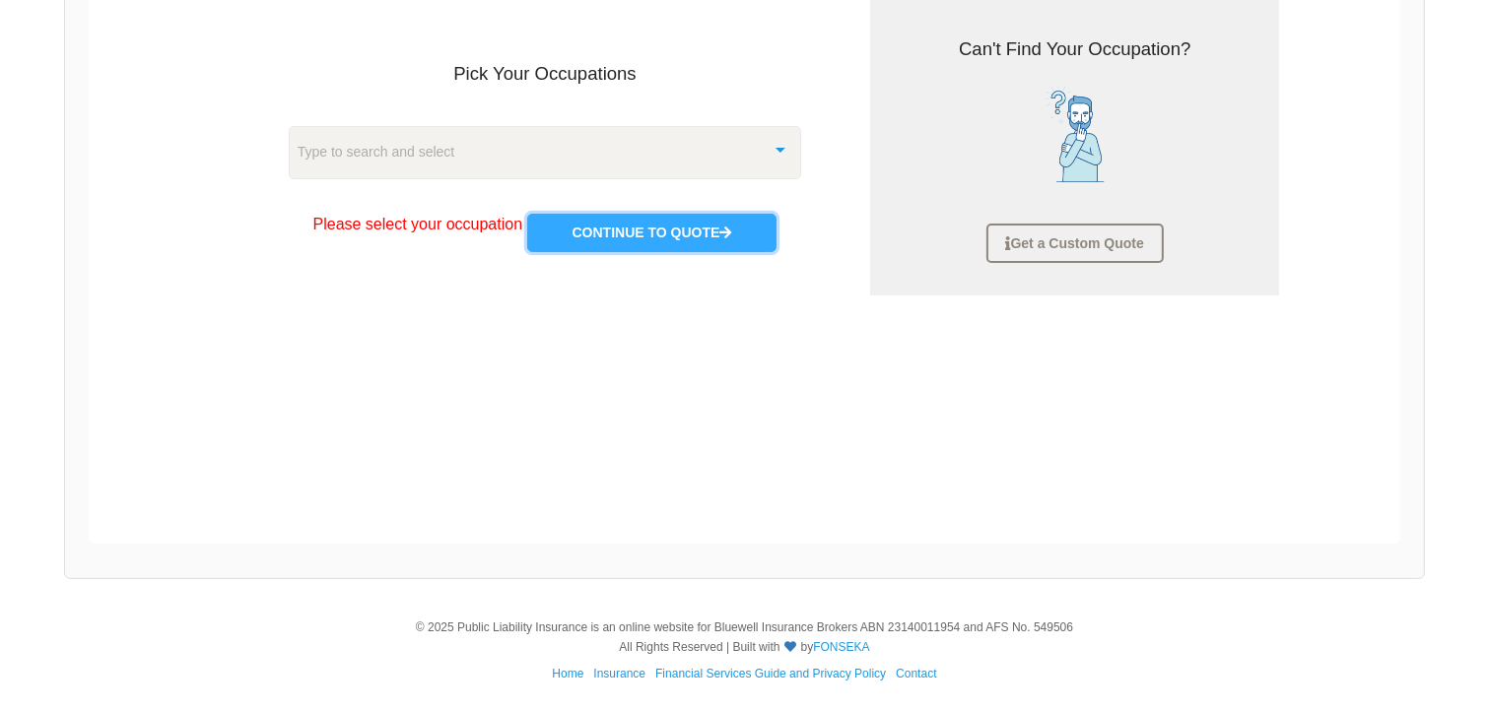
scroll to position [0, 0]
